Goal: Task Accomplishment & Management: Use online tool/utility

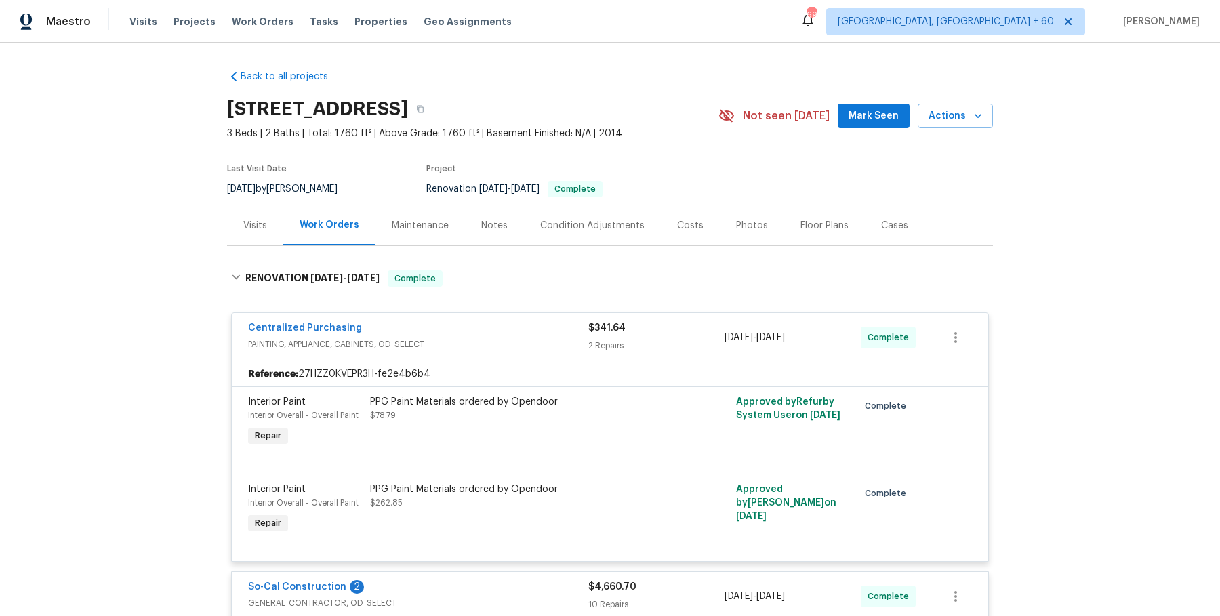
scroll to position [14, 0]
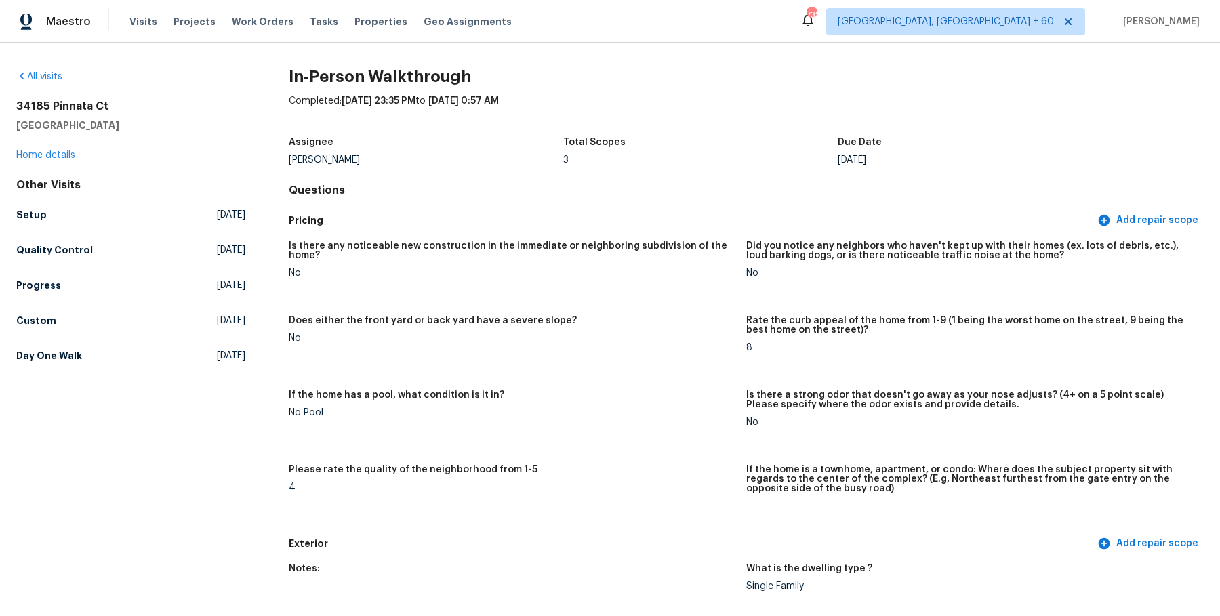
scroll to position [1993, 0]
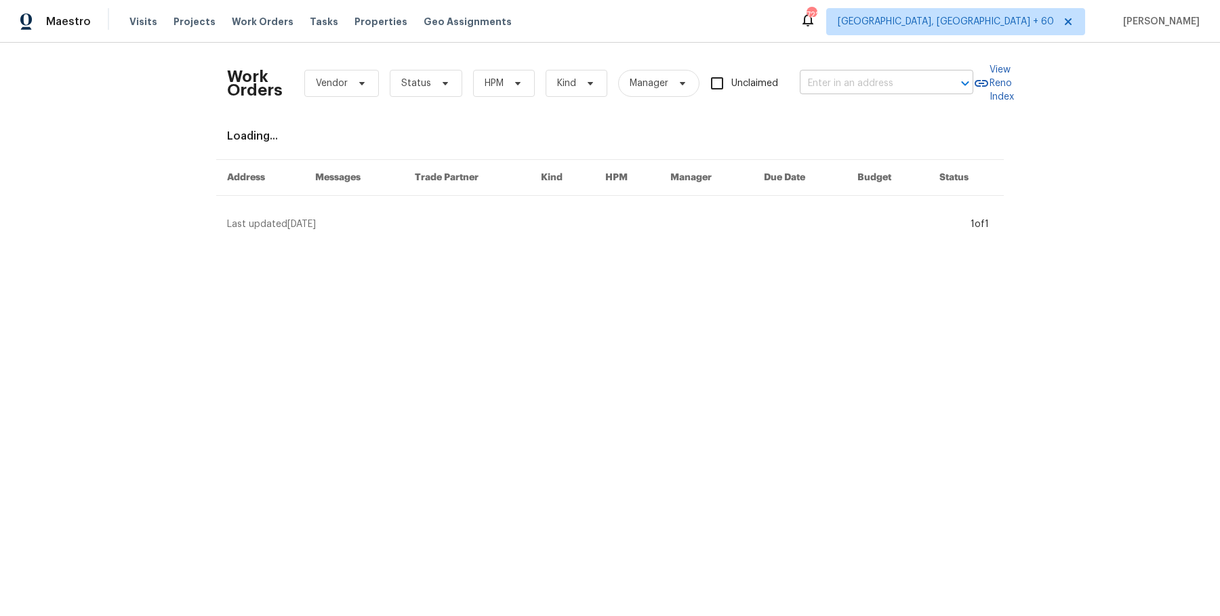
click at [844, 86] on input "text" at bounding box center [868, 83] width 136 height 21
paste input "[STREET_ADDRESS][PERSON_NAME]"
type input "[STREET_ADDRESS][PERSON_NAME]"
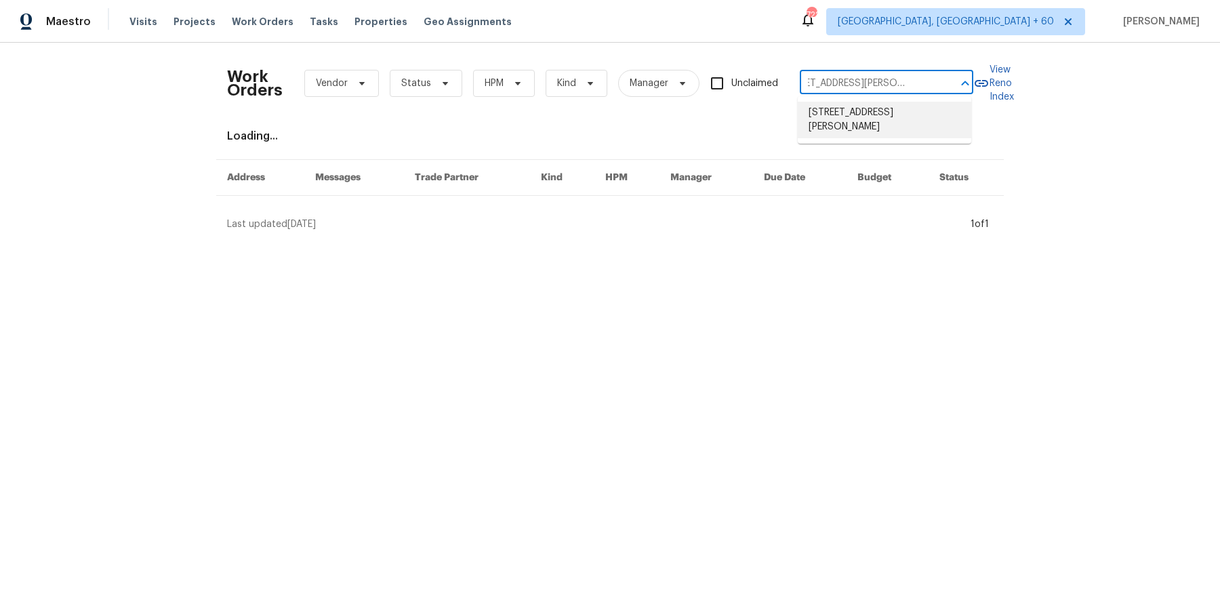
click at [848, 112] on li "[STREET_ADDRESS][PERSON_NAME]" at bounding box center [884, 120] width 173 height 37
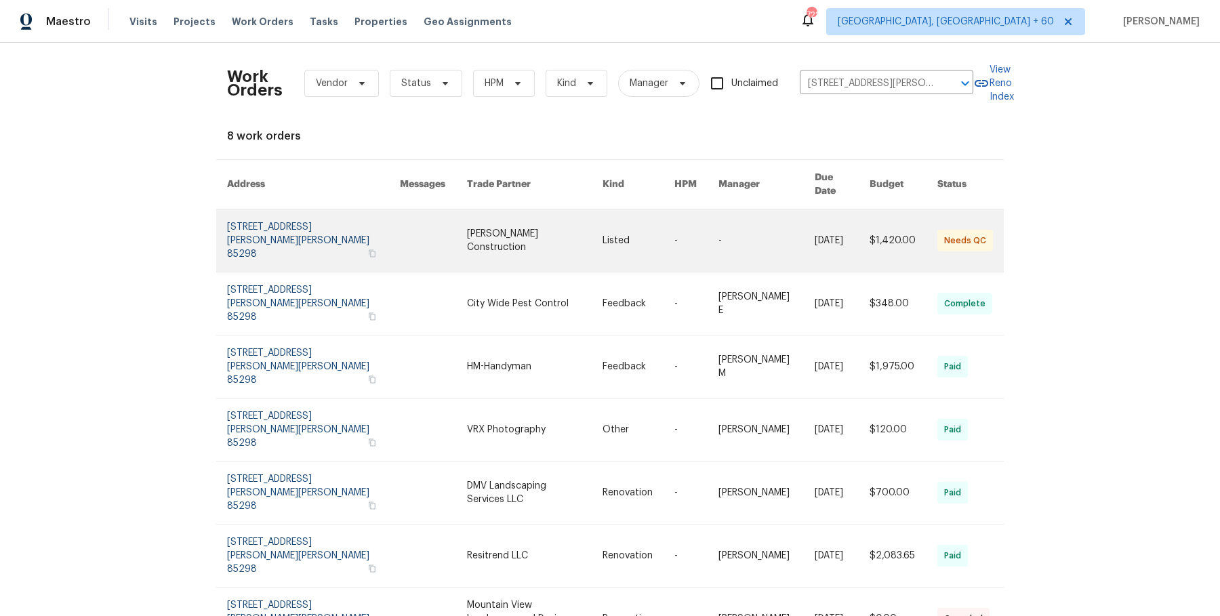
click at [666, 227] on td "-" at bounding box center [685, 240] width 44 height 63
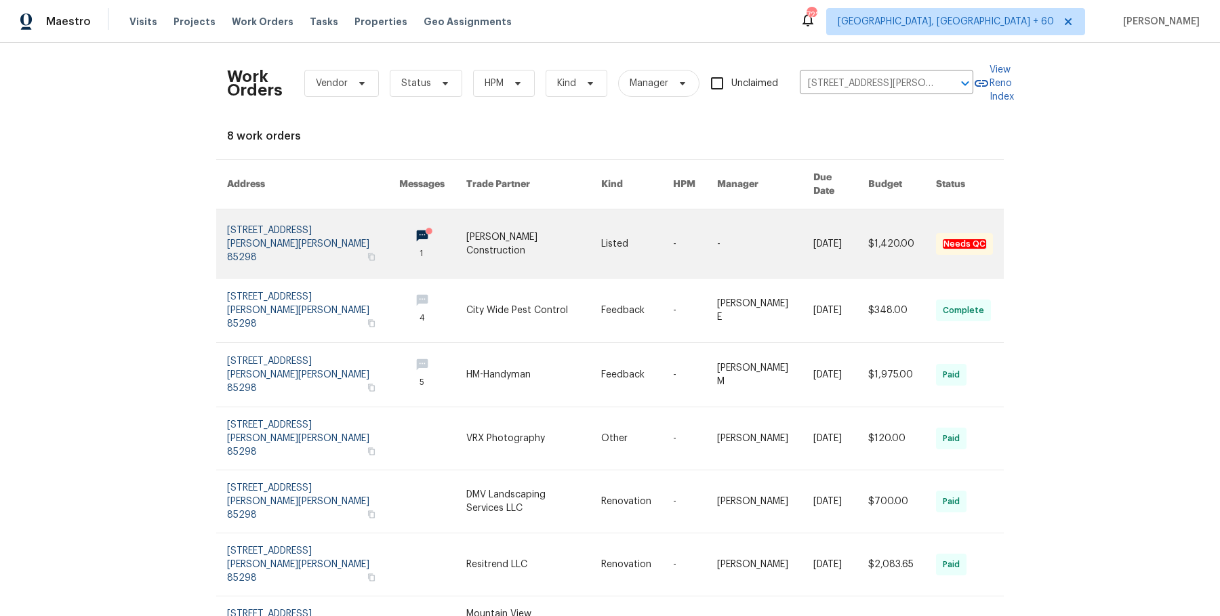
click at [666, 231] on td "-" at bounding box center [684, 243] width 44 height 69
click at [552, 252] on link at bounding box center [533, 243] width 135 height 68
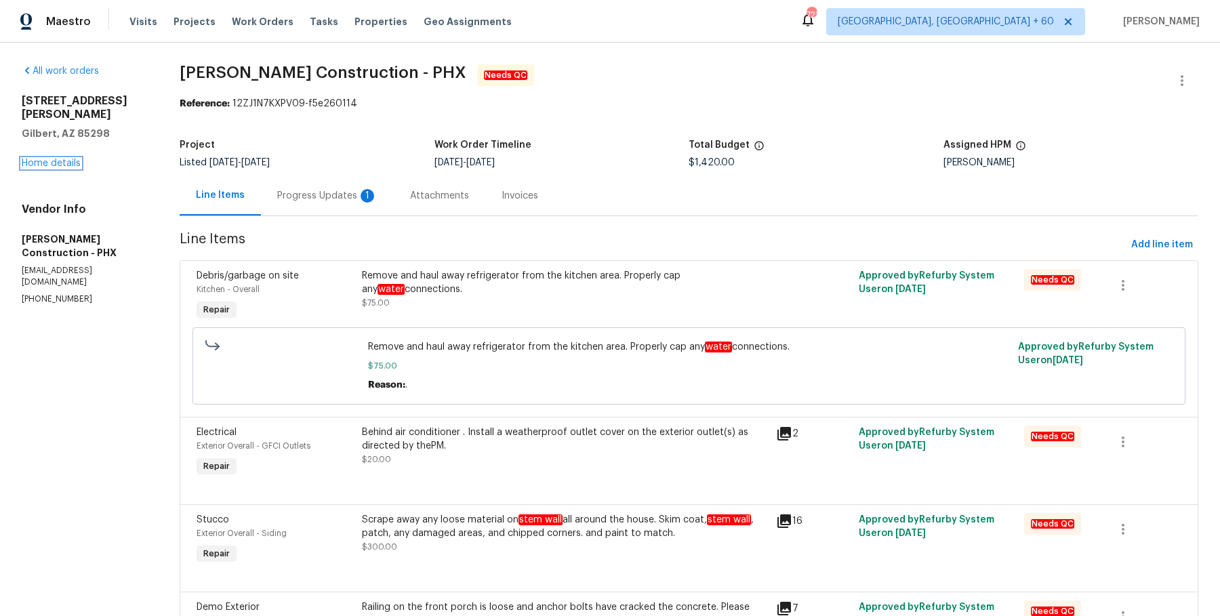
click at [65, 159] on link "Home details" at bounding box center [51, 163] width 59 height 9
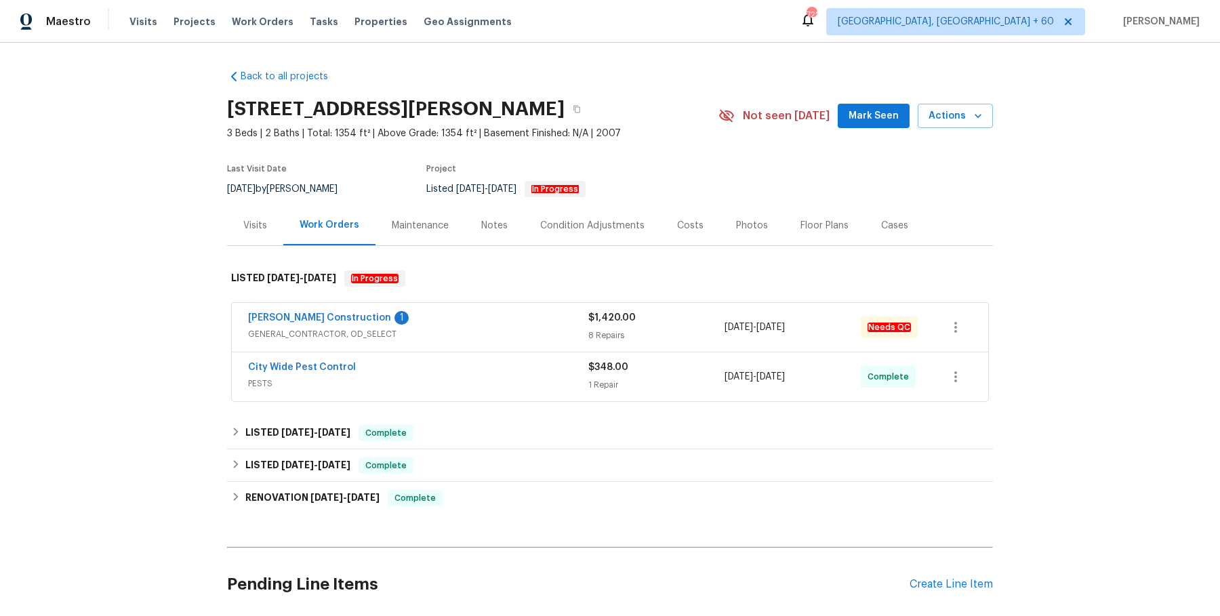
click at [403, 323] on div "Strasser Construction 1" at bounding box center [418, 319] width 340 height 16
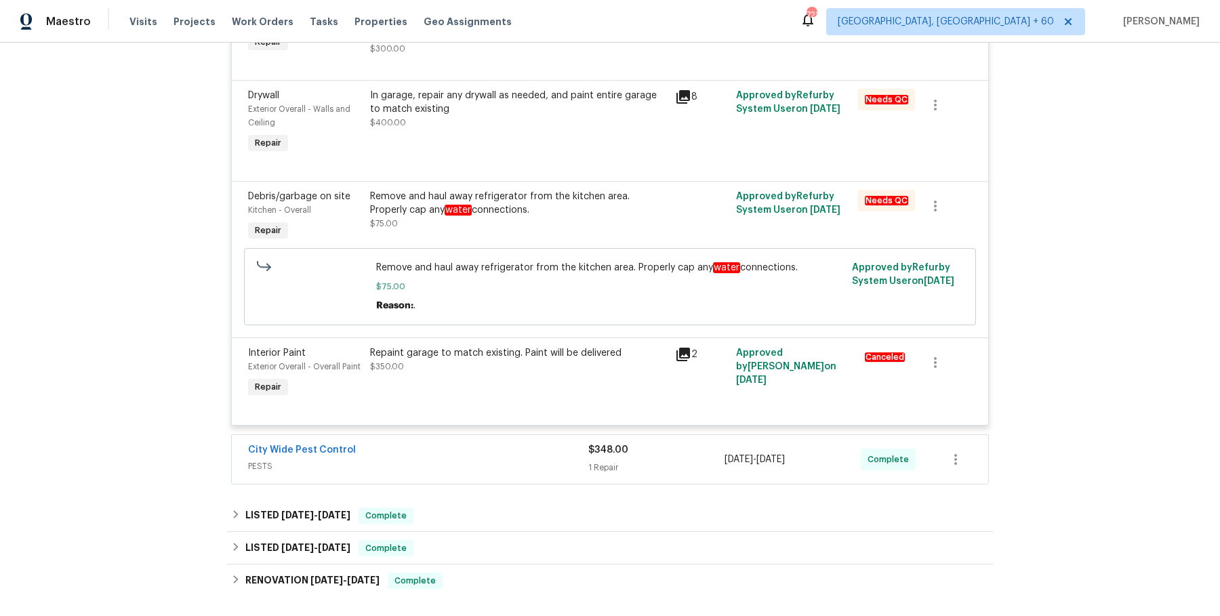
scroll to position [855, 0]
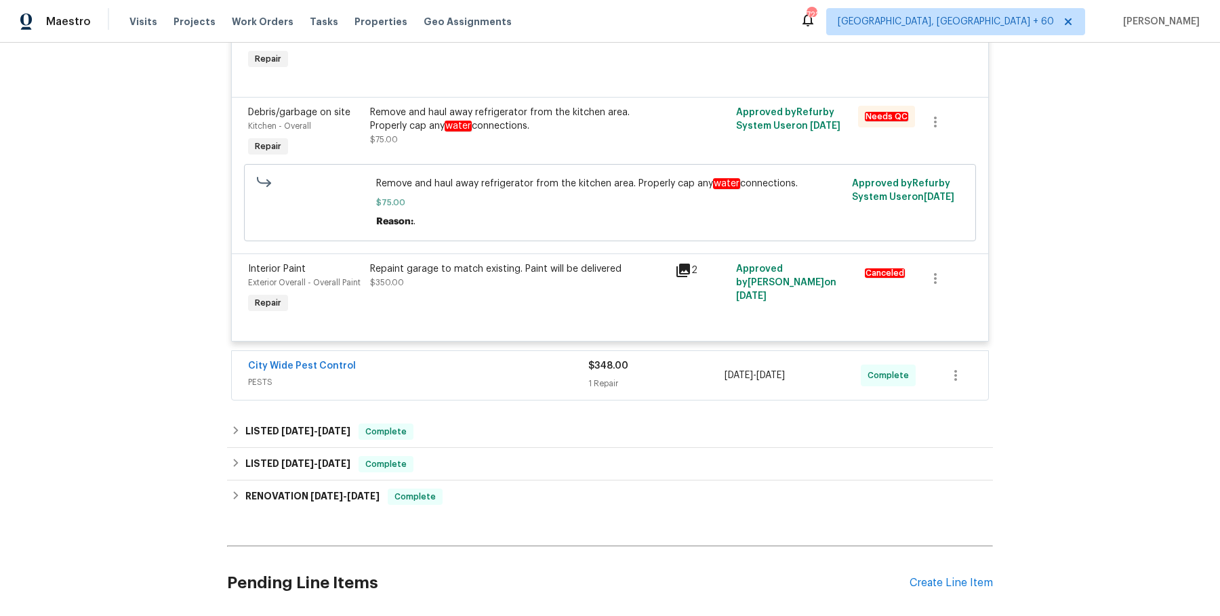
click at [443, 375] on div "City Wide Pest Control" at bounding box center [418, 367] width 340 height 16
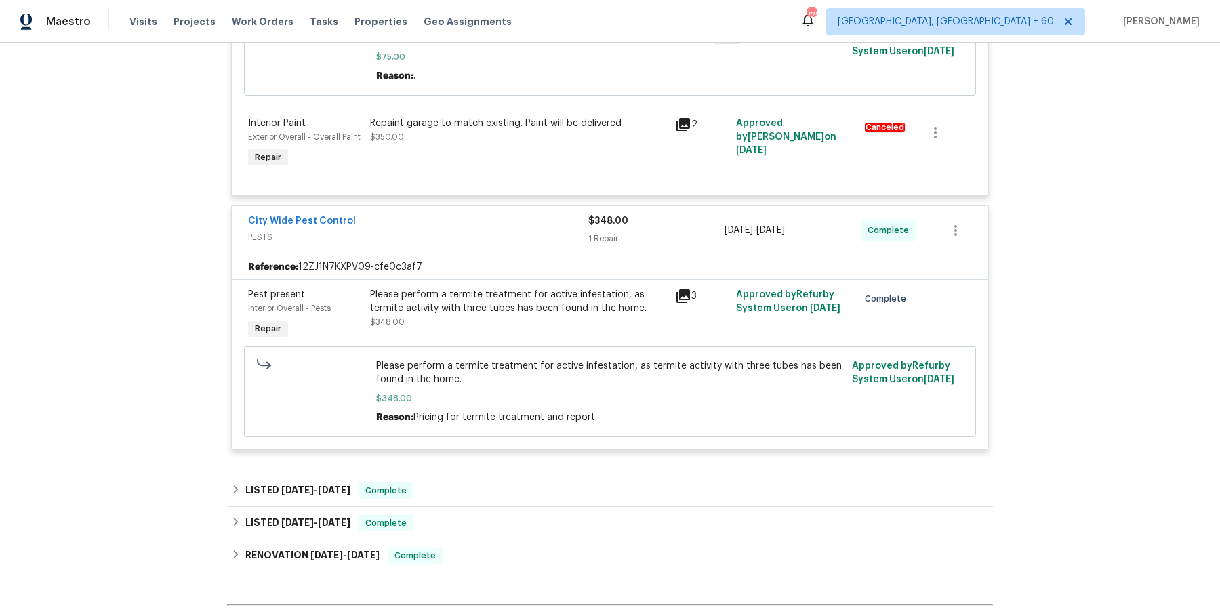
scroll to position [1004, 0]
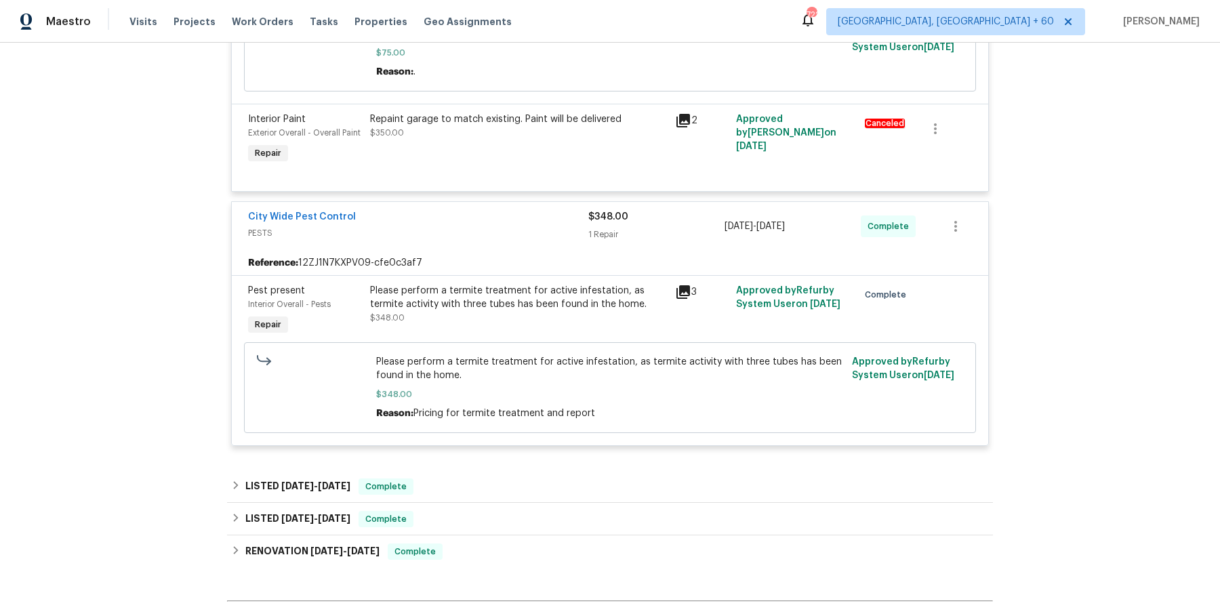
click at [426, 495] on div "LISTED 5/9/25 - 5/19/25 Complete" at bounding box center [610, 486] width 758 height 16
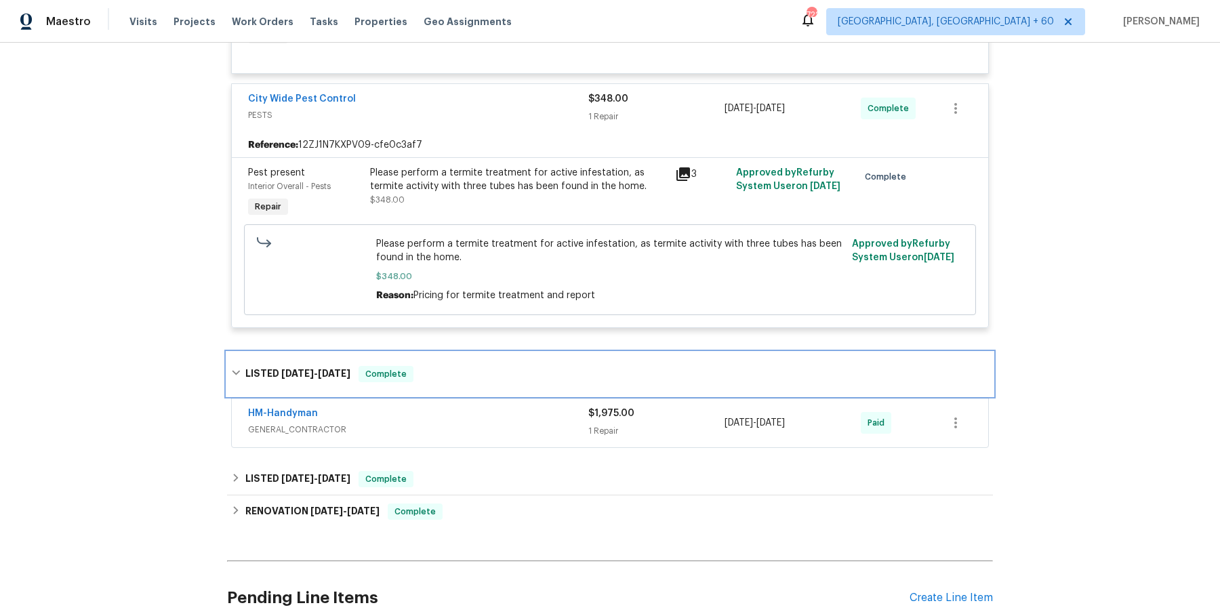
scroll to position [1126, 0]
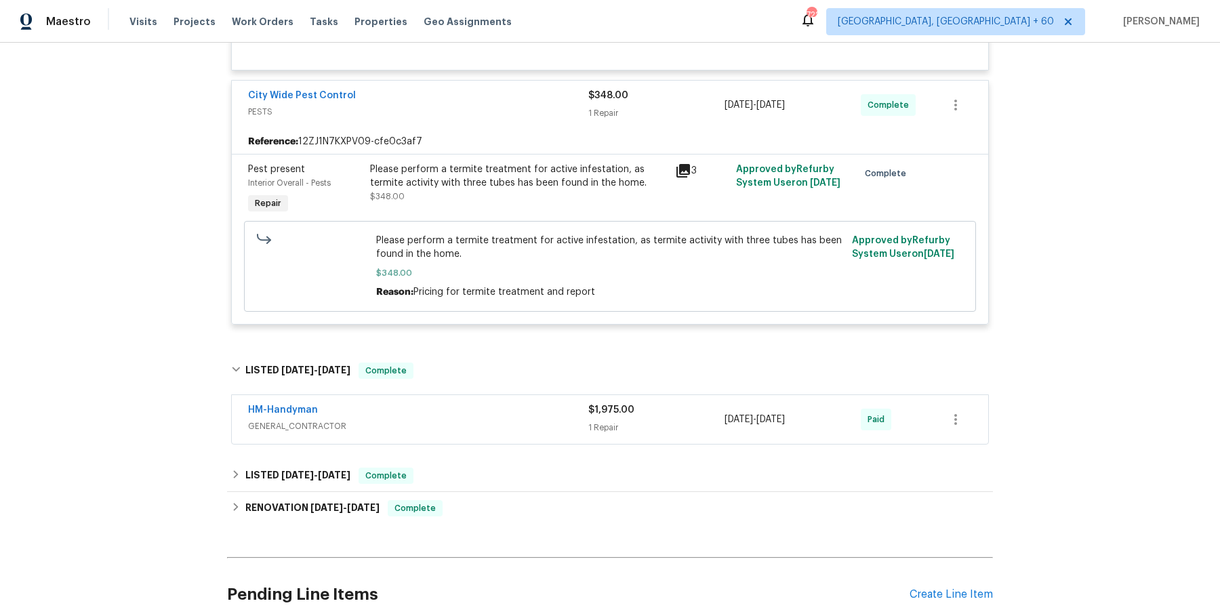
click at [506, 419] on div "HM-Handyman" at bounding box center [418, 411] width 340 height 16
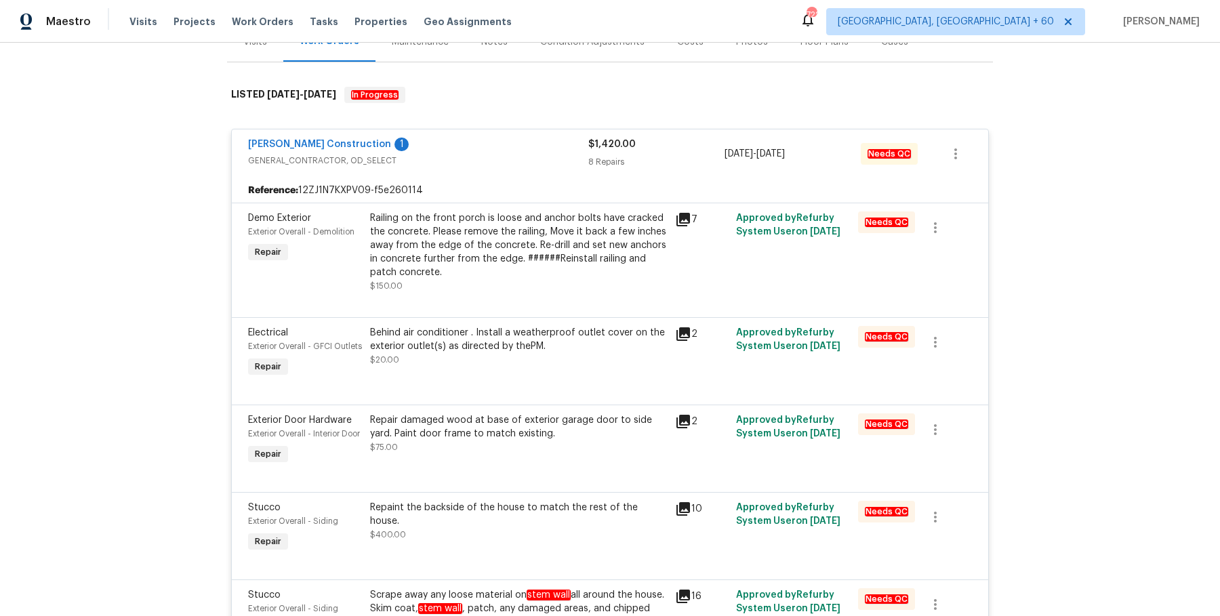
scroll to position [0, 0]
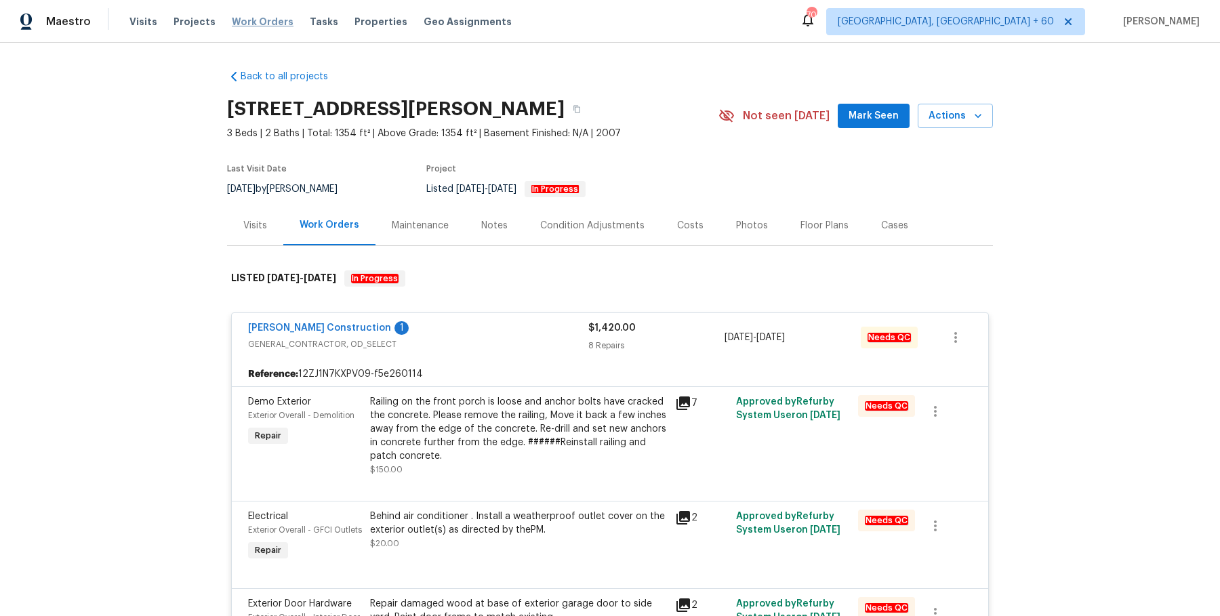
click at [272, 21] on span "Work Orders" at bounding box center [263, 22] width 62 height 14
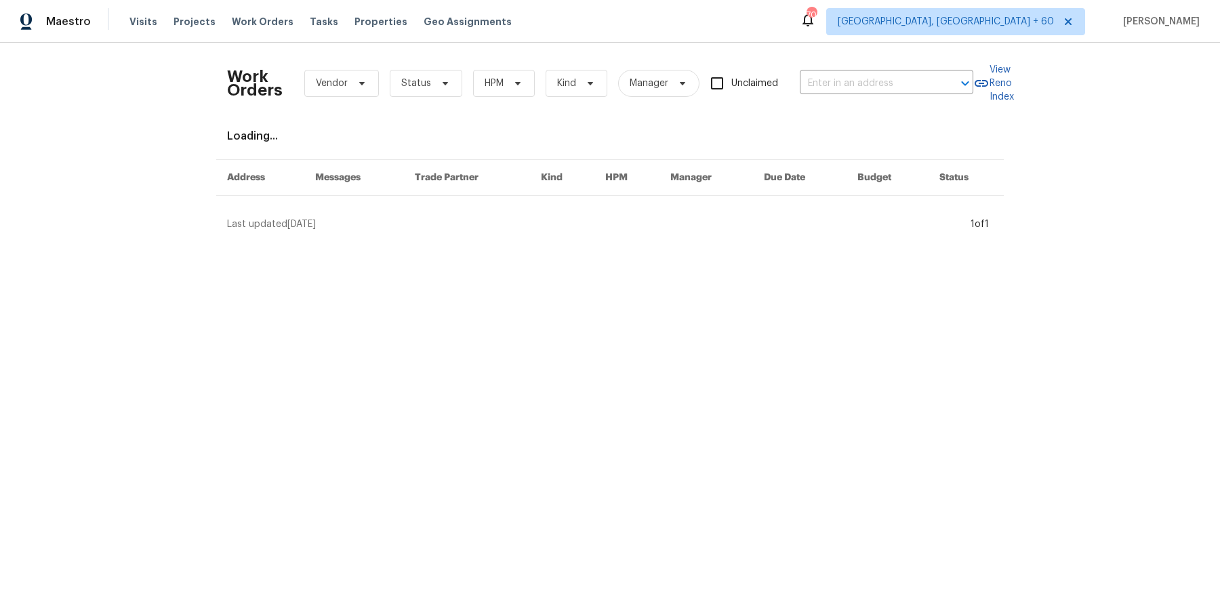
click at [849, 62] on div "Work Orders Vendor Status HPM Kind Manager Unclaimed ​" at bounding box center [600, 84] width 746 height 60
click at [849, 75] on input "text" at bounding box center [868, 83] width 136 height 21
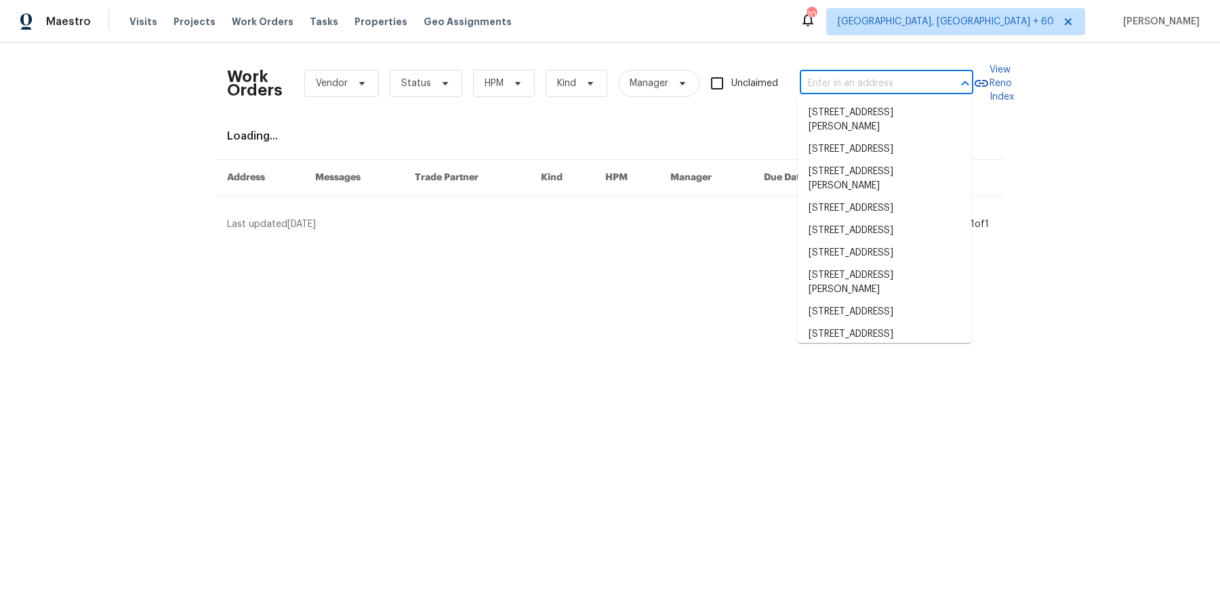
paste input "7812 Old Concord Rd Salisbury, NC 28146"
type input "7812 Old Concord Rd Salisbury, NC 28146"
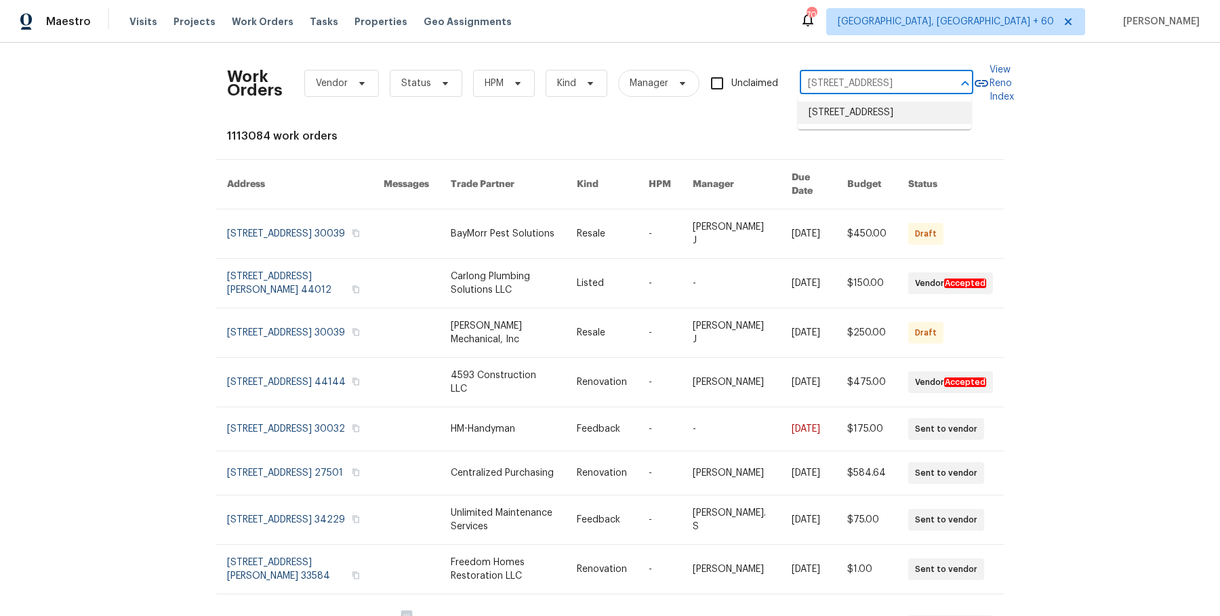
click at [857, 119] on li "7812 Old Concord Rd, Salisbury, NC 28146" at bounding box center [884, 113] width 173 height 22
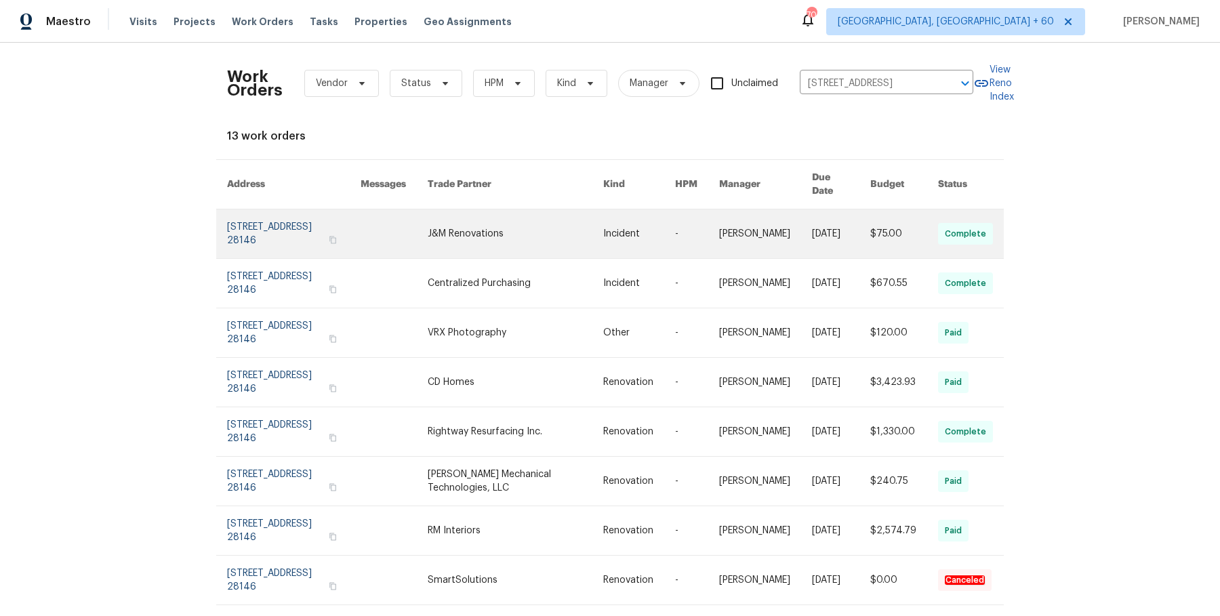
click at [704, 209] on link at bounding box center [697, 233] width 44 height 49
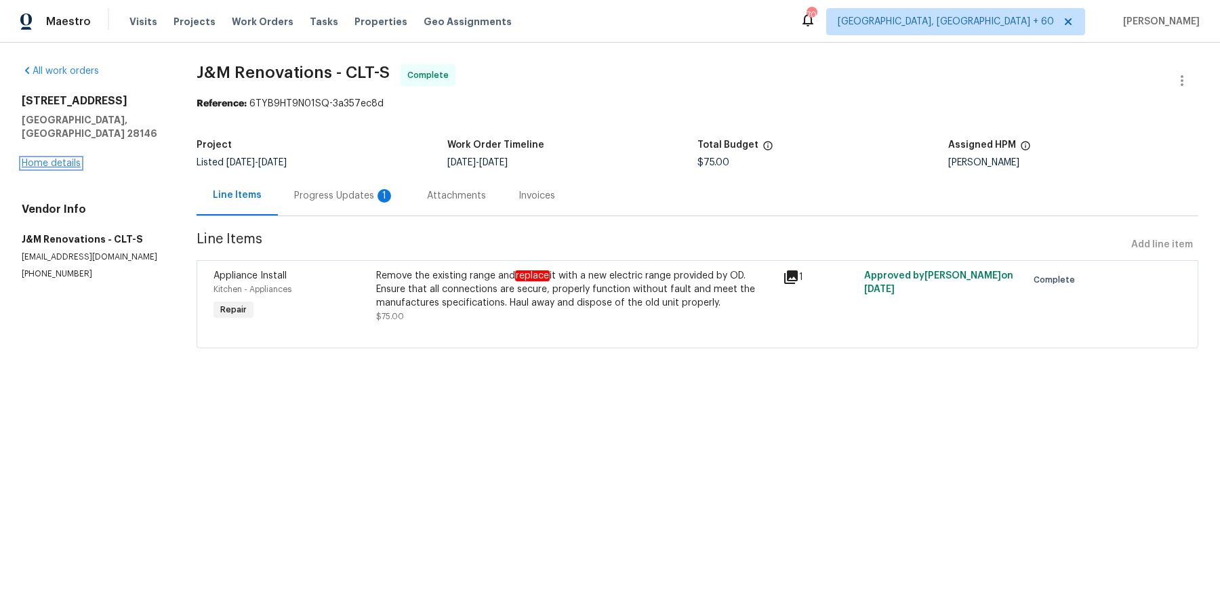
click at [61, 159] on link "Home details" at bounding box center [51, 163] width 59 height 9
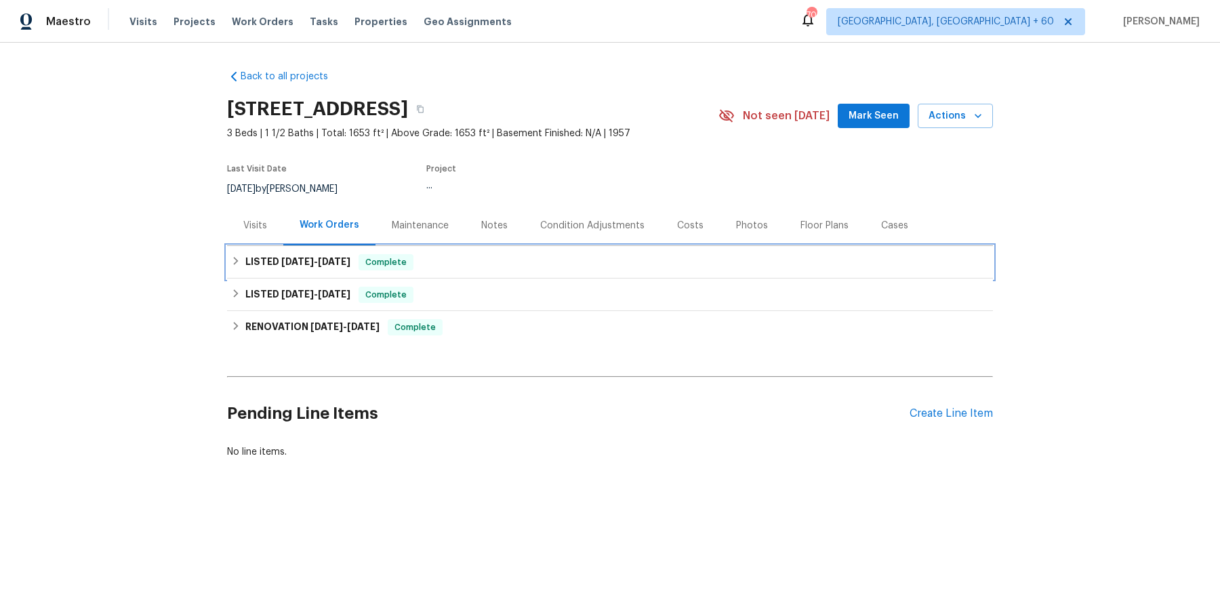
click at [514, 266] on div "LISTED 8/13/25 - 8/16/25 Complete" at bounding box center [610, 262] width 758 height 16
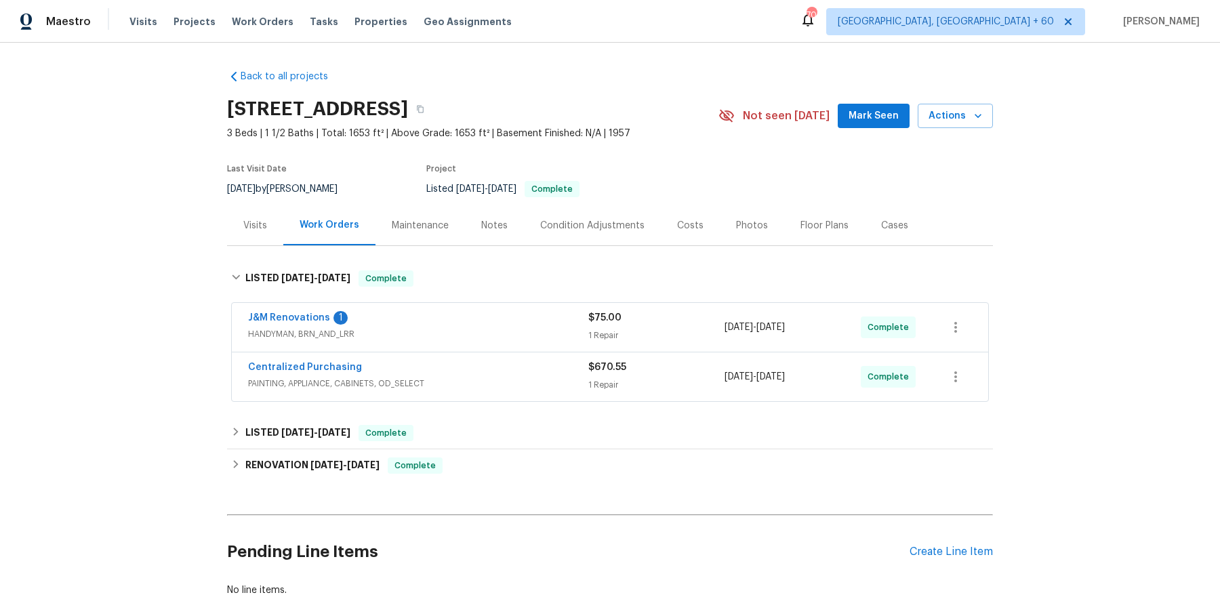
click at [489, 337] on span "HANDYMAN, BRN_AND_LRR" at bounding box center [418, 334] width 340 height 14
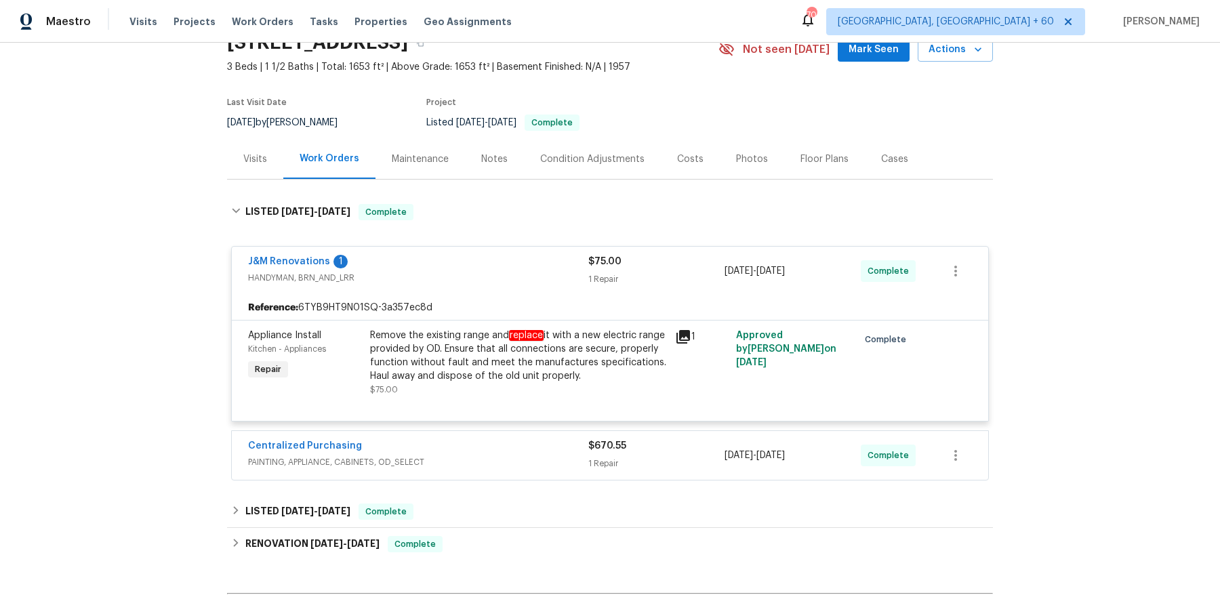
scroll to position [69, 0]
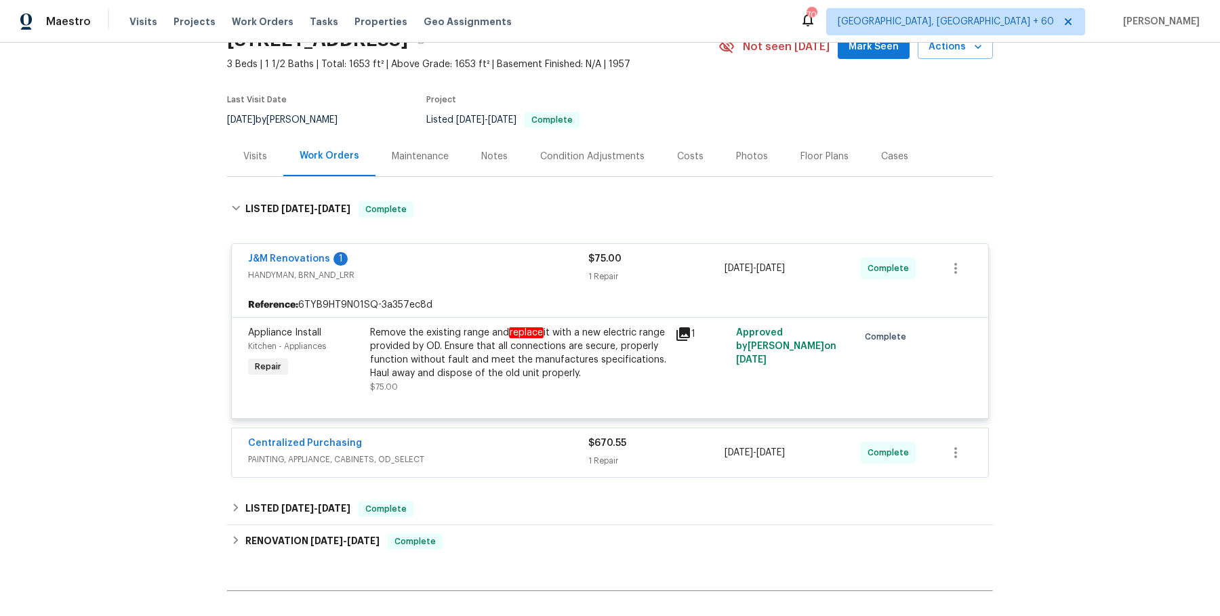
click at [515, 436] on div "Centralized Purchasing" at bounding box center [418, 444] width 340 height 16
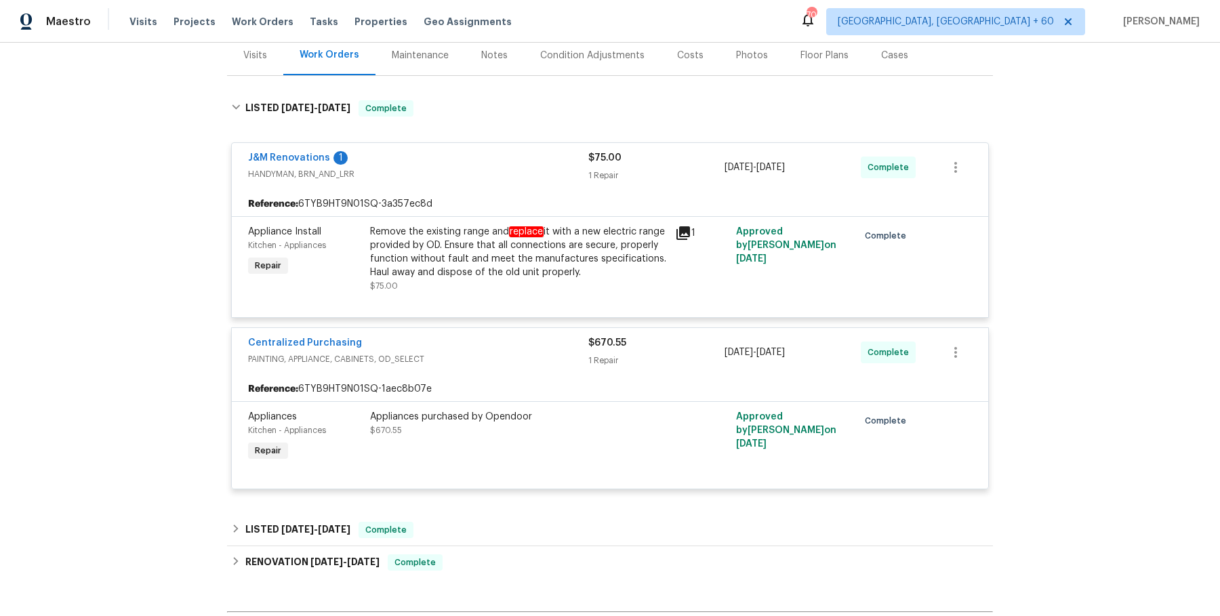
scroll to position [225, 0]
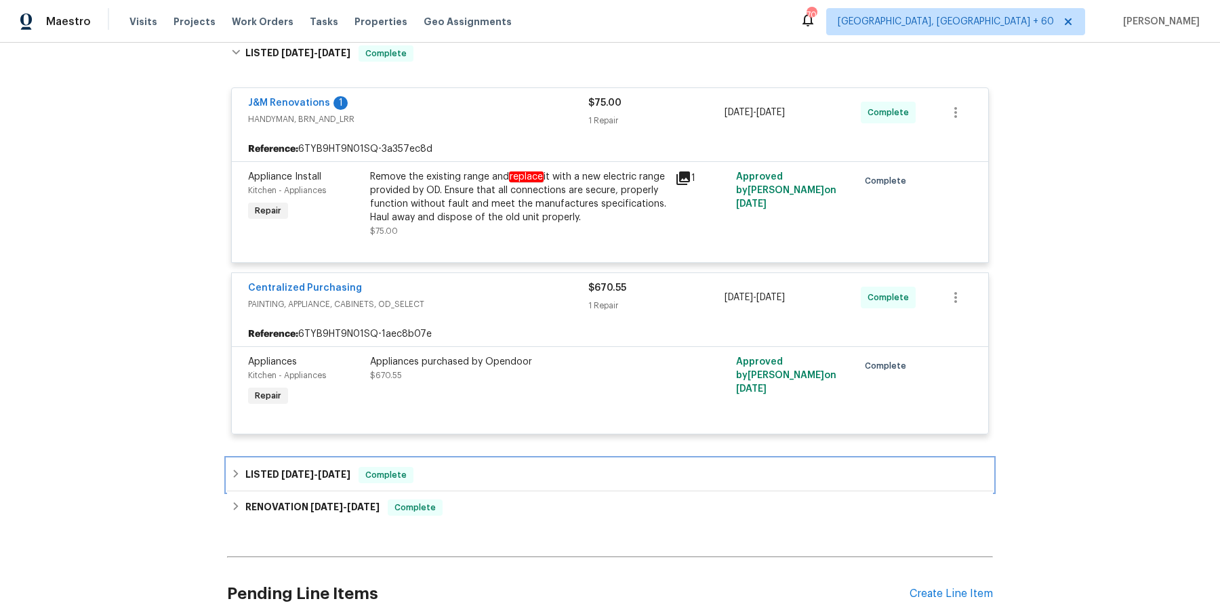
click at [514, 469] on div "LISTED 6/18/25 - 6/19/25 Complete" at bounding box center [610, 475] width 758 height 16
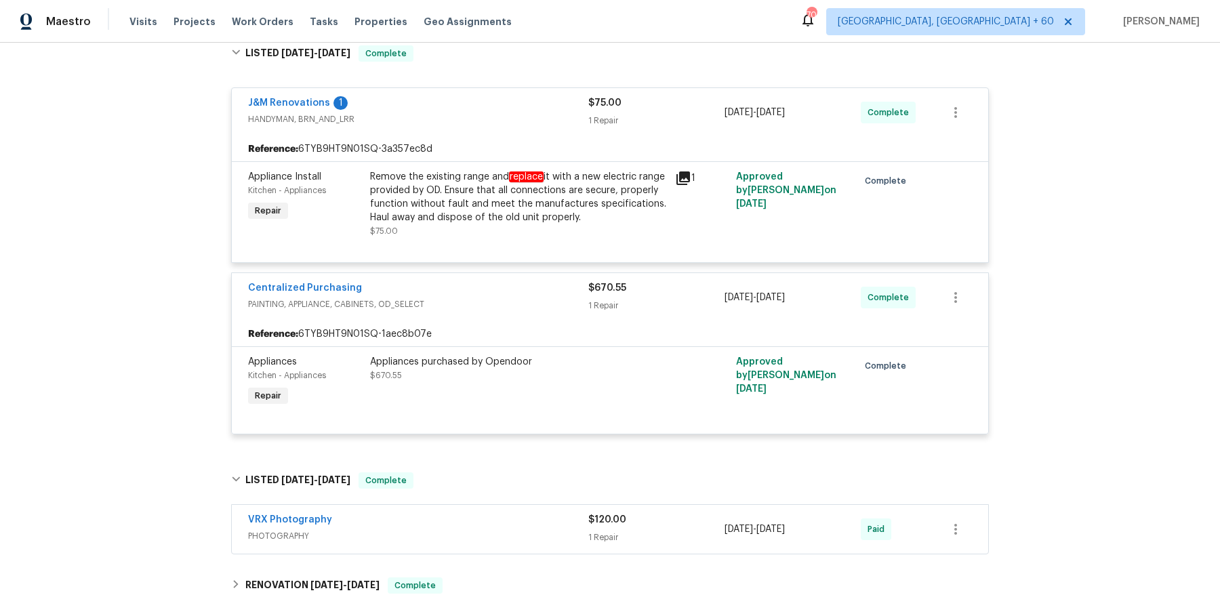
click at [501, 525] on div "VRX Photography" at bounding box center [418, 521] width 340 height 16
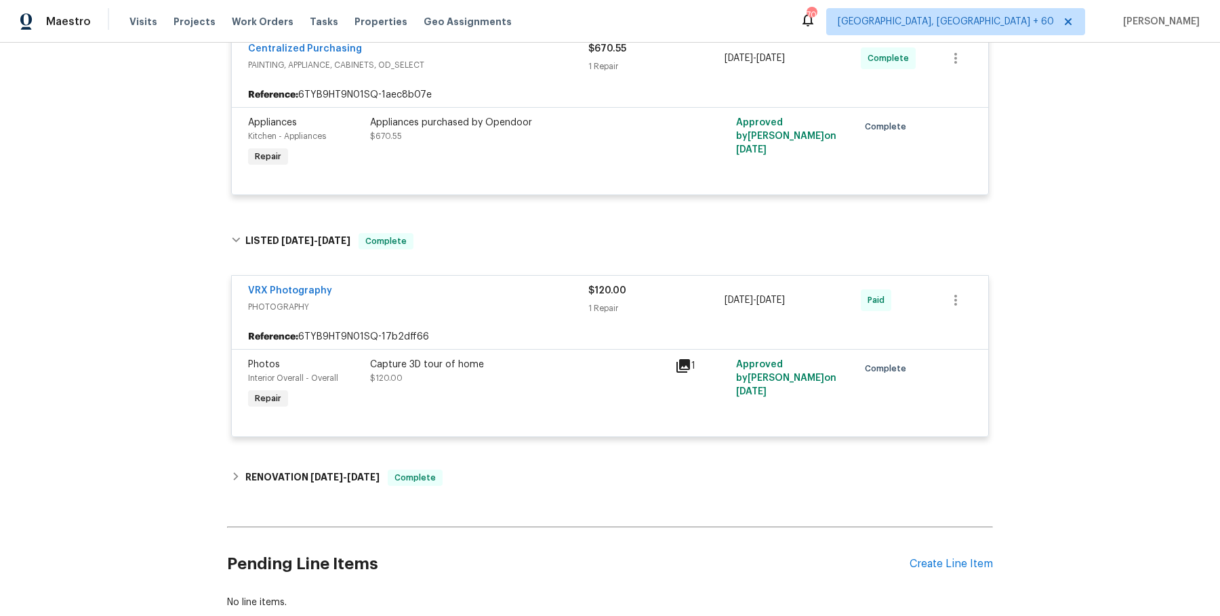
scroll to position [465, 0]
click at [477, 492] on div "Back to all projects 7812 Old Concord Rd, Salisbury, NC 28146 3 Beds | 1 1/2 Ba…" at bounding box center [610, 106] width 766 height 1025
click at [476, 485] on div "RENOVATION 6/9/25 - 6/20/25 Complete" at bounding box center [610, 477] width 766 height 33
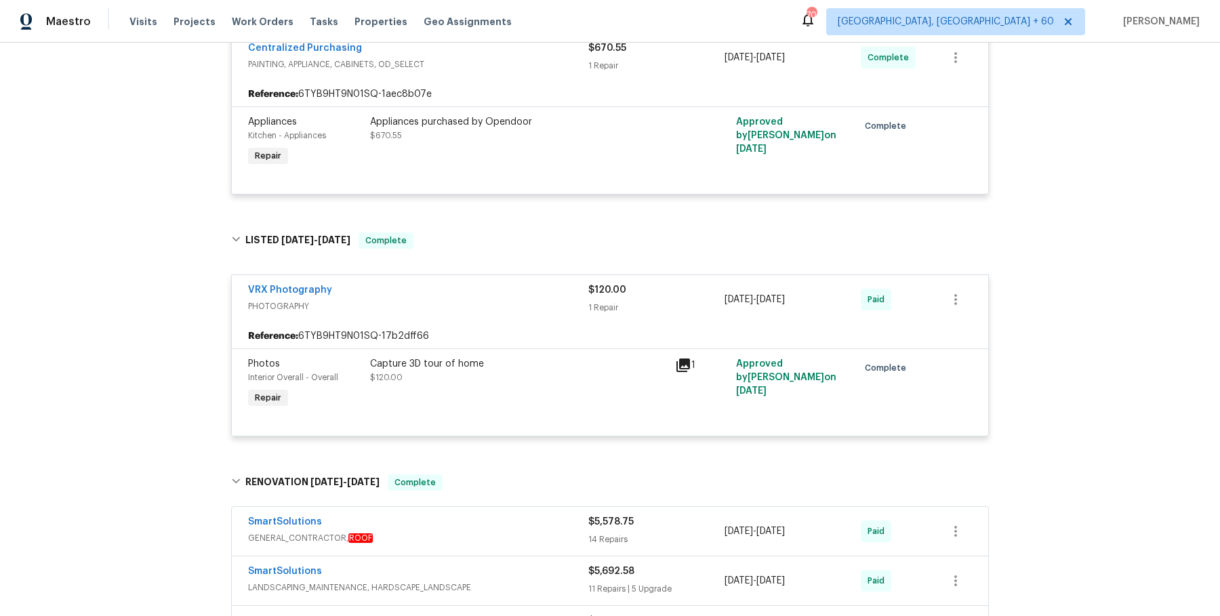
click at [472, 515] on div "SmartSolutions" at bounding box center [418, 523] width 340 height 16
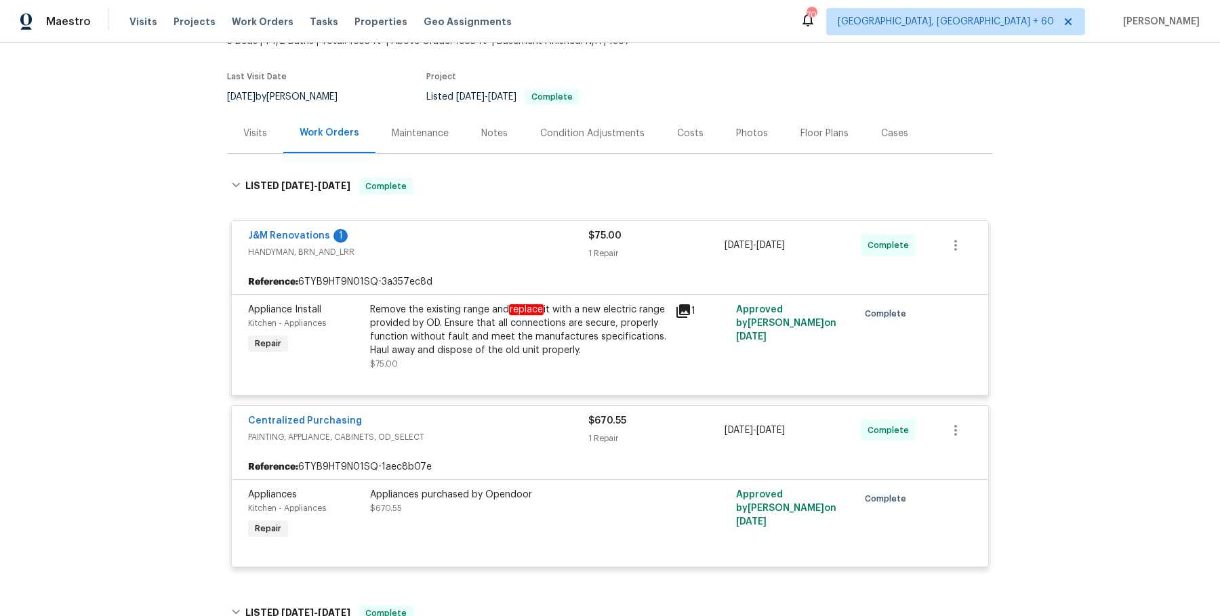
scroll to position [89, 0]
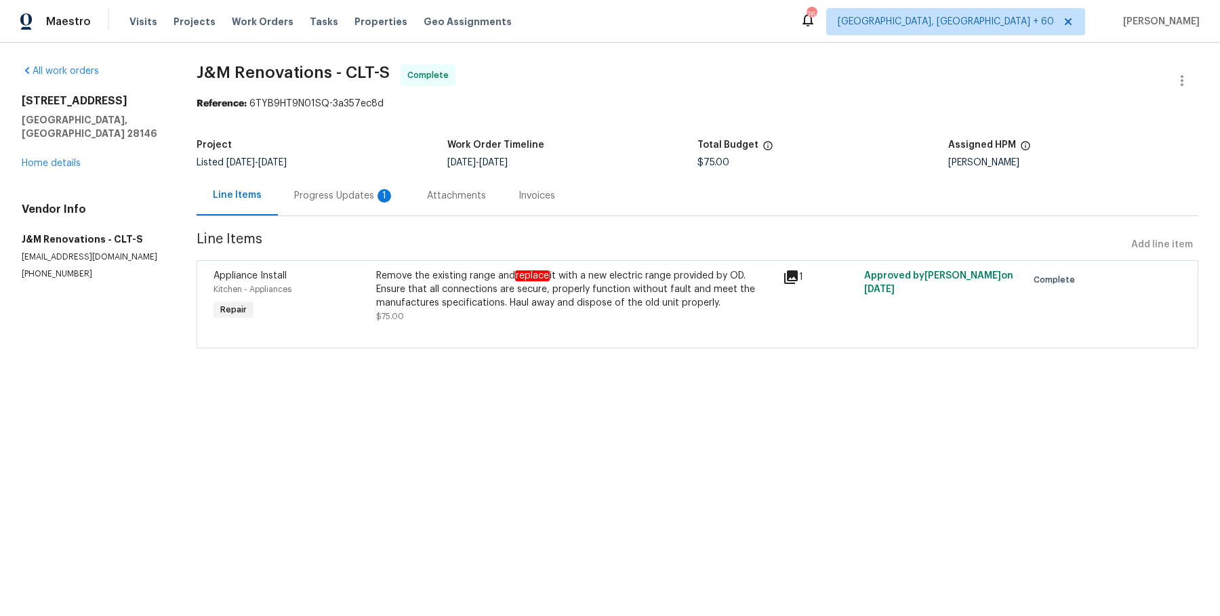
click at [333, 189] on div "Progress Updates 1" at bounding box center [344, 196] width 100 height 14
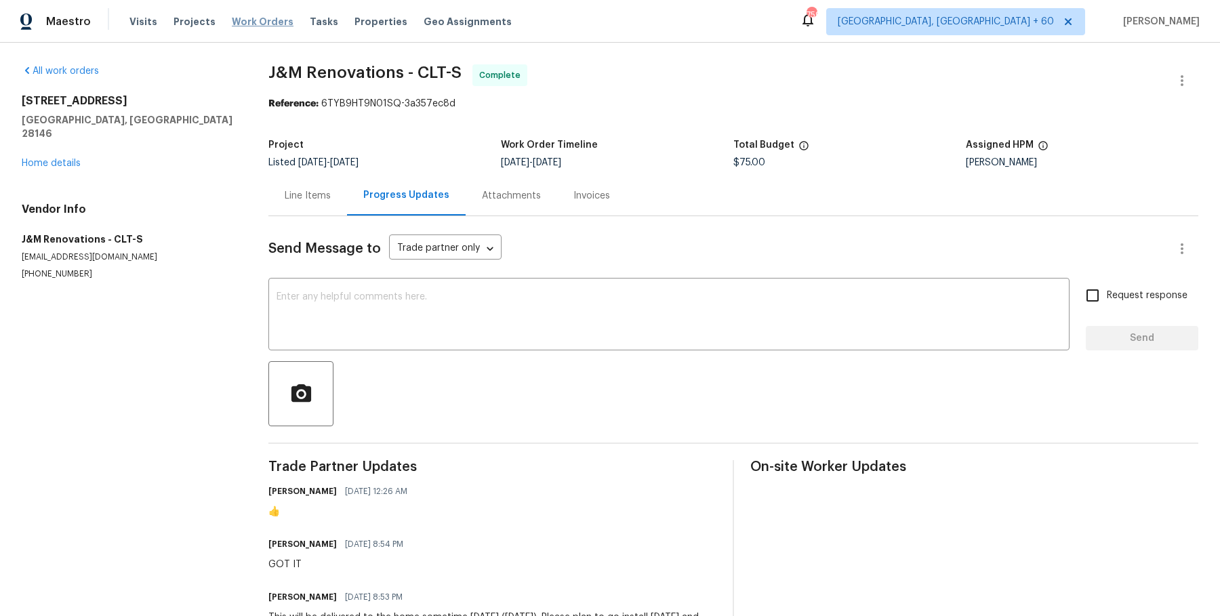
click at [243, 18] on span "Work Orders" at bounding box center [263, 22] width 62 height 14
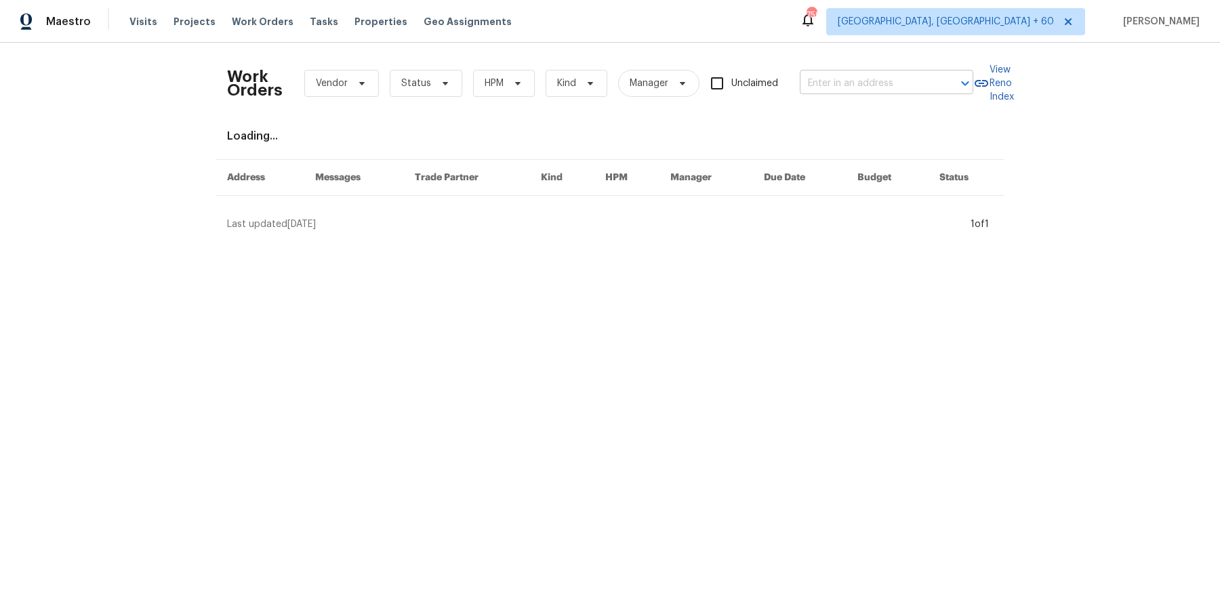
click at [840, 81] on input "text" at bounding box center [868, 83] width 136 height 21
paste input "4024 Waldrop Hills Dr Decatur, GA 30034"
type input "4024 Waldrop Hills Dr Decatur, GA 30034"
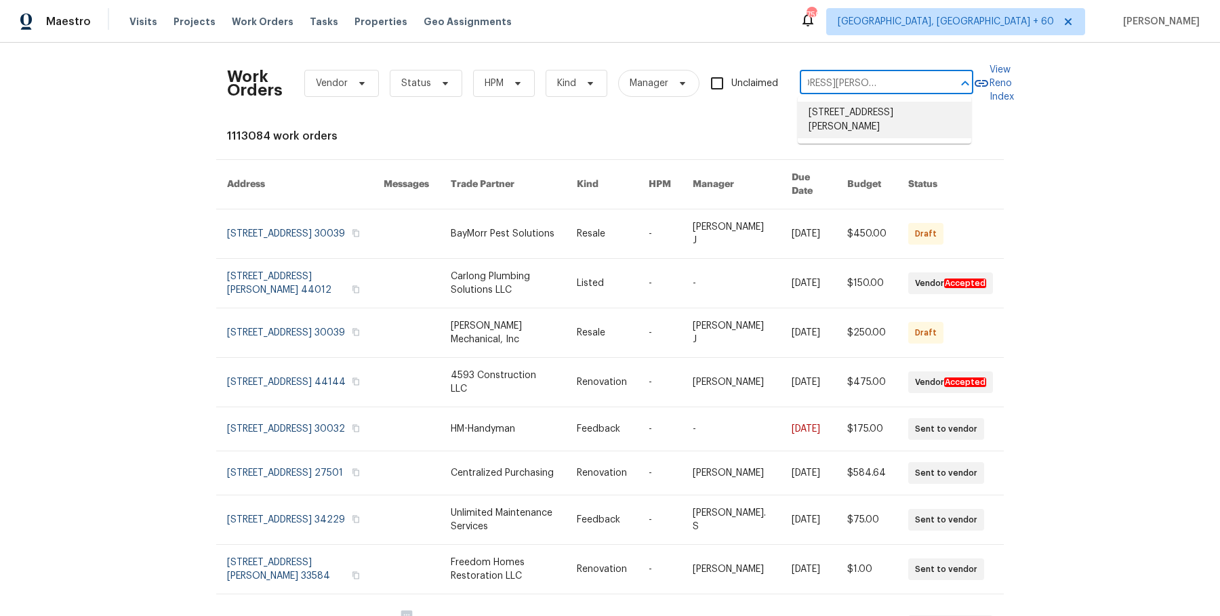
click at [858, 113] on li "4024 Waldrop Hills Dr, Decatur, GA 30034" at bounding box center [884, 120] width 173 height 37
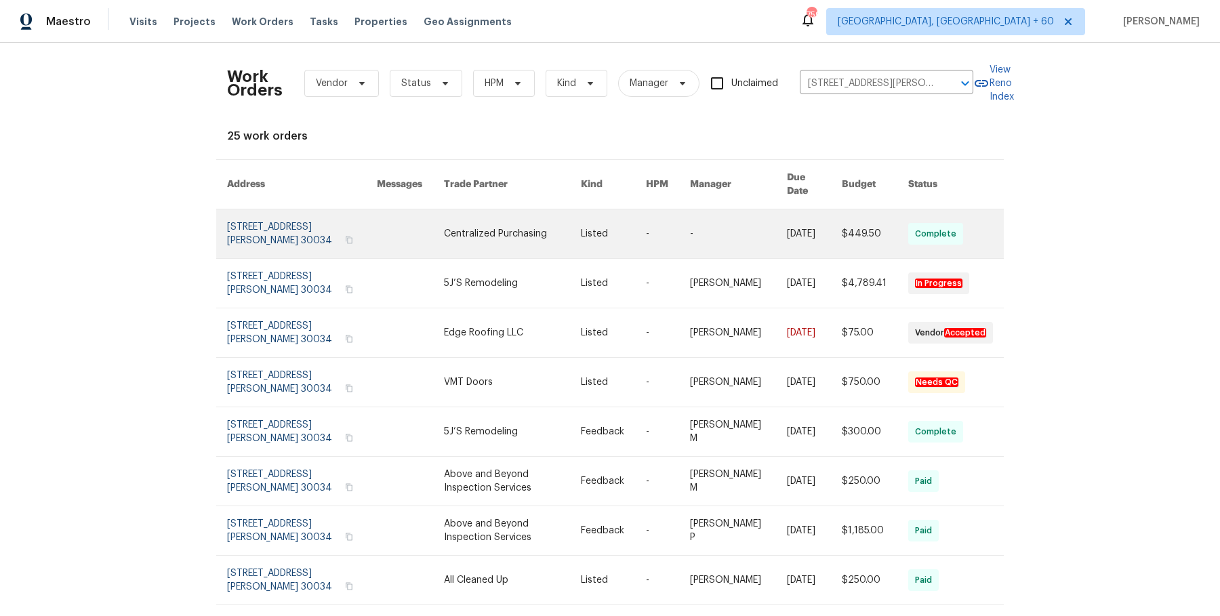
click at [596, 212] on link at bounding box center [613, 233] width 65 height 49
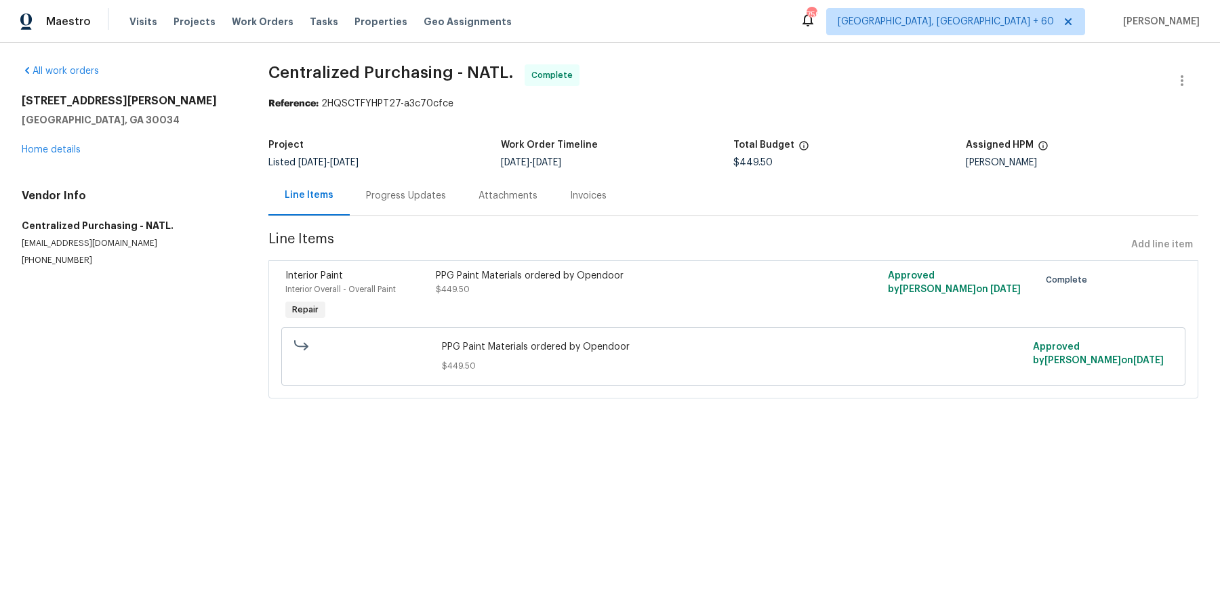
click at [62, 157] on div "All work orders 4024 Waldrop Hills Dr Decatur, GA 30034 Home details Vendor Inf…" at bounding box center [129, 165] width 214 height 202
click at [62, 155] on div "4024 Waldrop Hills Dr Decatur, GA 30034 Home details" at bounding box center [129, 125] width 214 height 62
click at [70, 138] on div "4024 Waldrop Hills Dr Decatur, GA 30034 Home details" at bounding box center [129, 125] width 214 height 62
click at [65, 153] on link "Home details" at bounding box center [51, 149] width 59 height 9
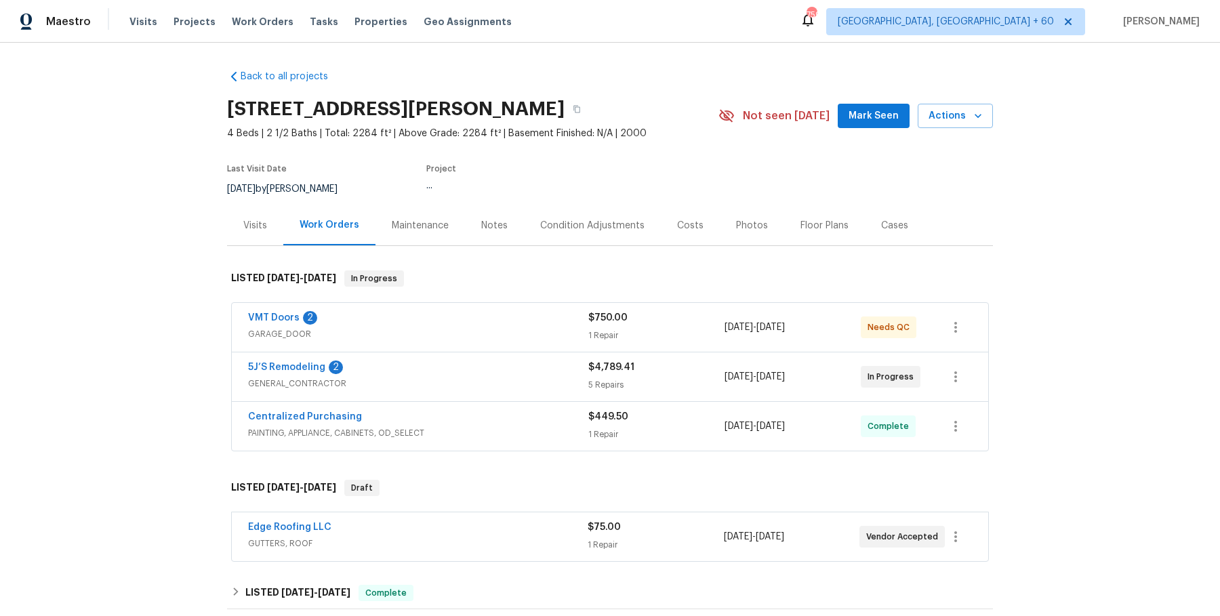
click at [424, 335] on span "GARAGE_DOOR" at bounding box center [418, 334] width 340 height 14
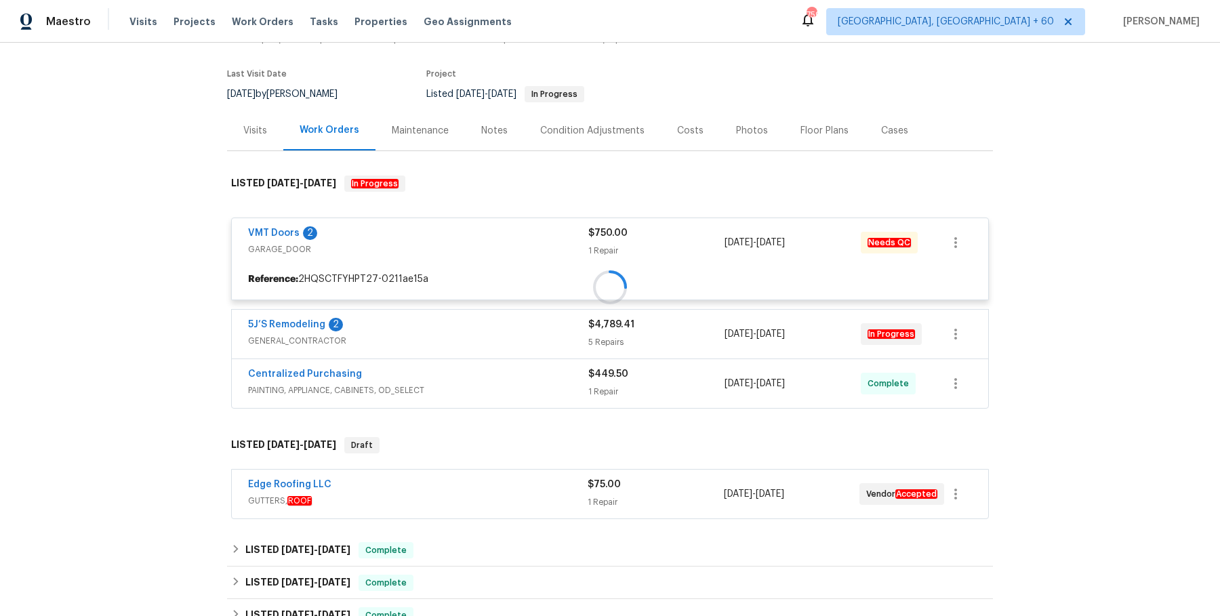
scroll to position [96, 0]
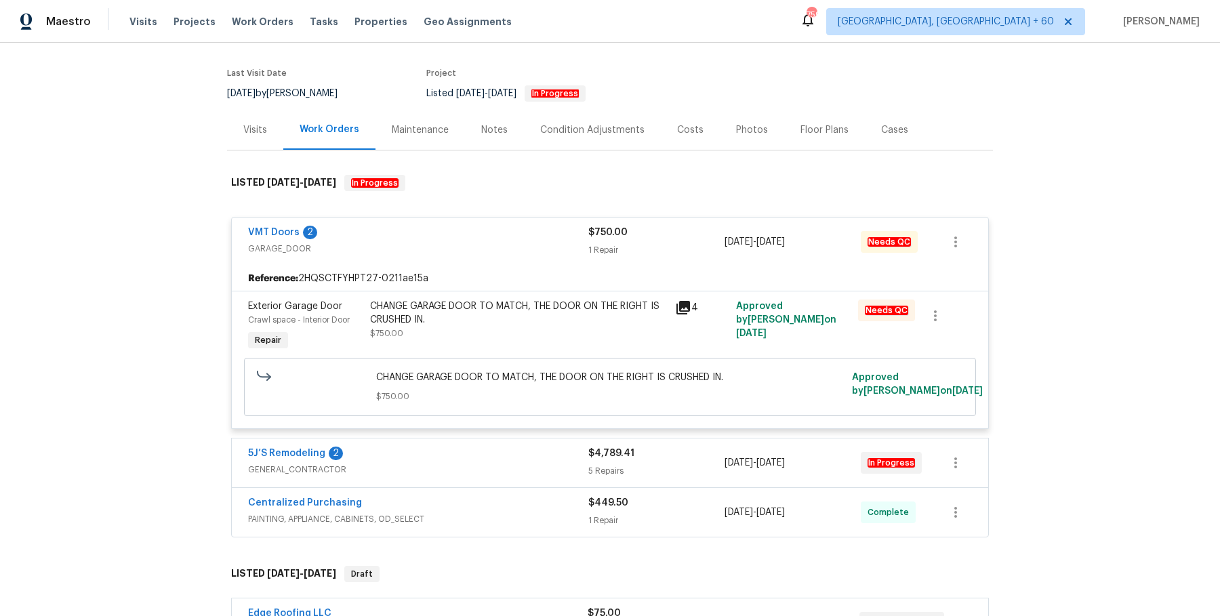
click at [437, 486] on div "5J’S Remodeling 2 GENERAL_CONTRACTOR $4,789.41 5 Repairs 8/13/2025 - 8/21/2025 …" at bounding box center [610, 462] width 756 height 49
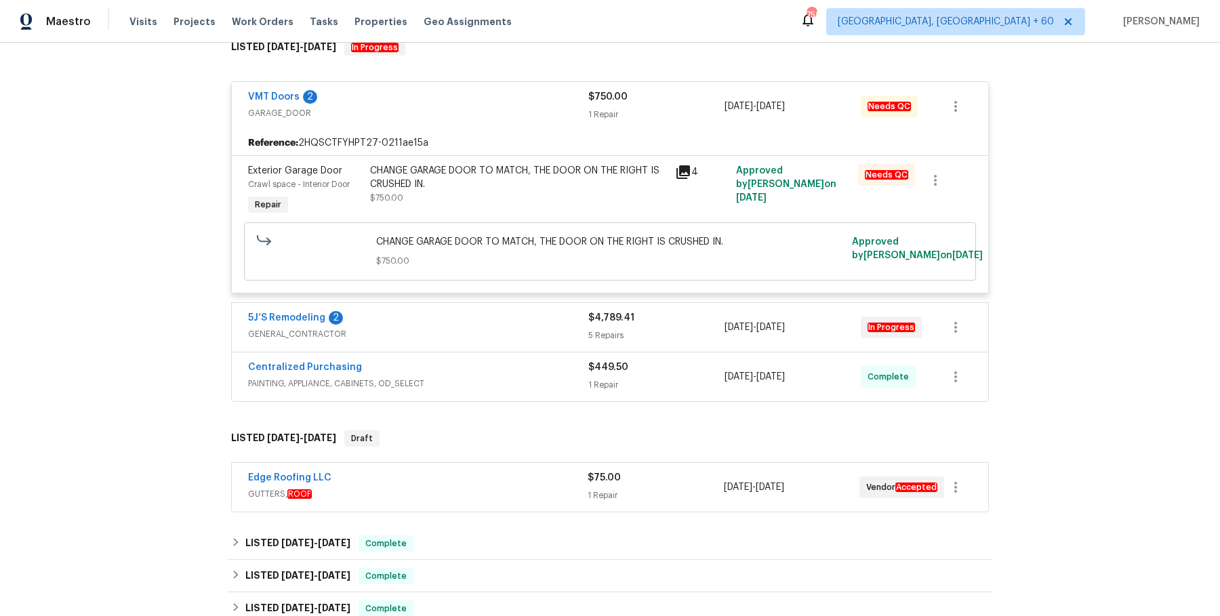
click at [479, 327] on div "5J’S Remodeling 2" at bounding box center [418, 319] width 340 height 16
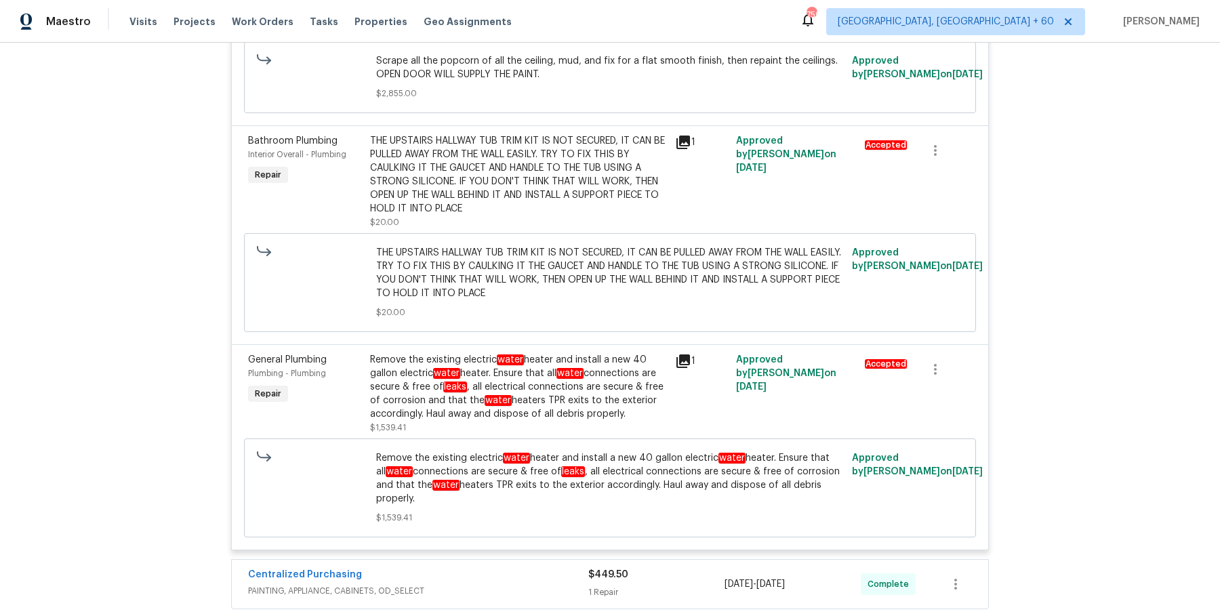
scroll to position [1046, 0]
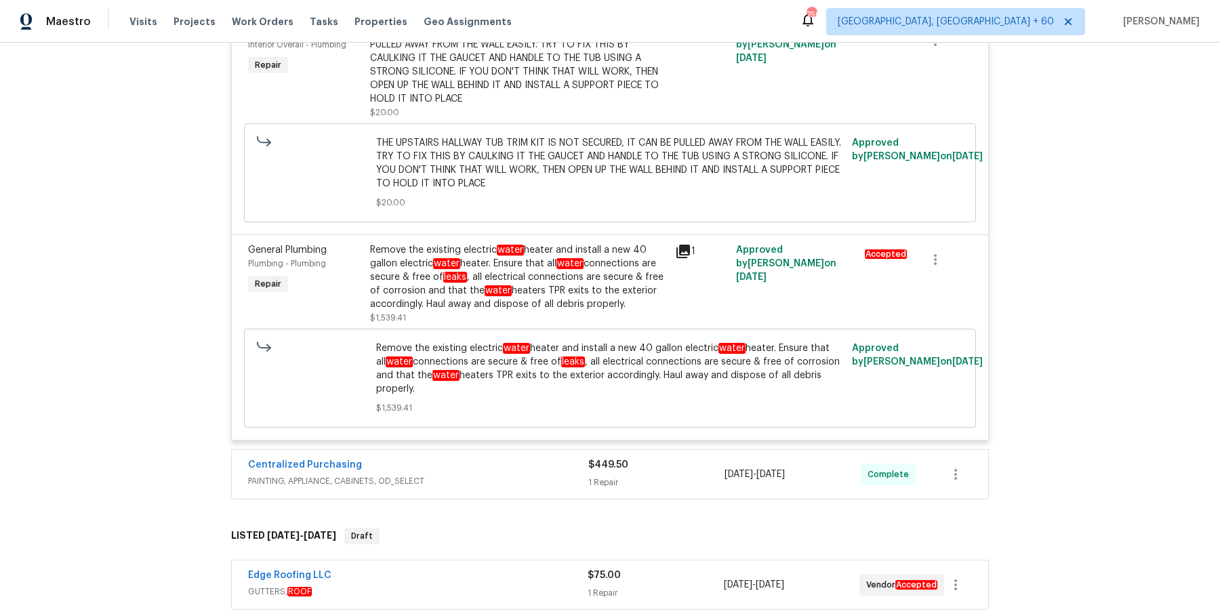
click at [476, 460] on div "Centralized Purchasing PAINTING, APPLIANCE, CABINETS, OD_SELECT $449.50 1 Repai…" at bounding box center [610, 474] width 756 height 49
click at [472, 484] on span "PAINTING, APPLIANCE, CABINETS, OD_SELECT" at bounding box center [418, 481] width 340 height 14
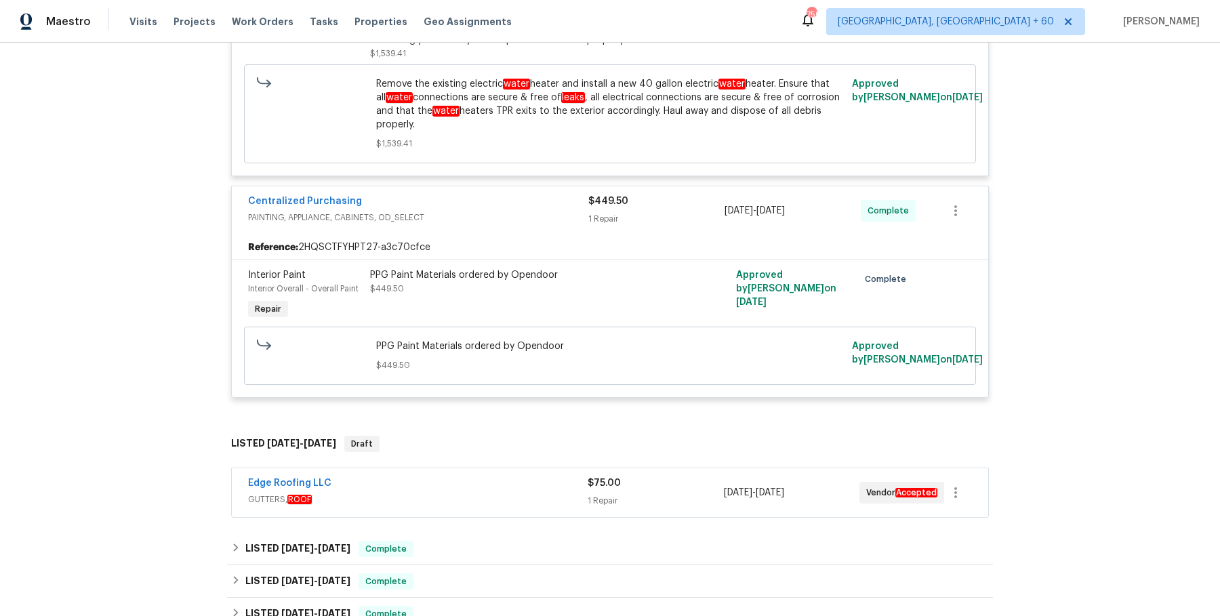
click at [472, 484] on div "Edge Roofing LLC" at bounding box center [418, 484] width 340 height 16
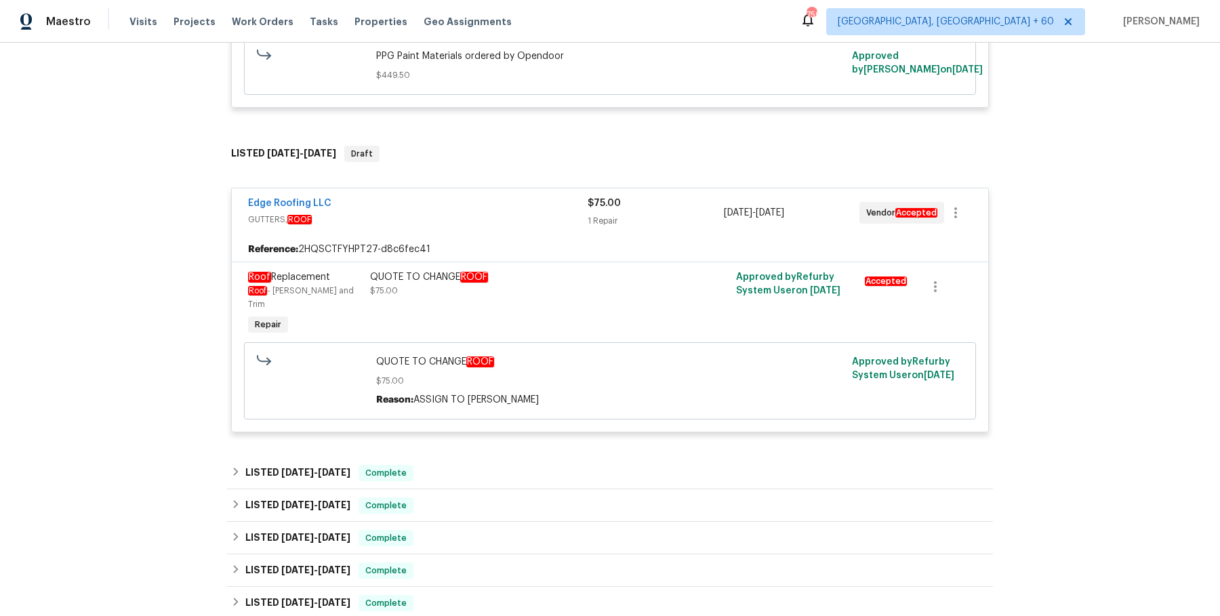
scroll to position [1609, 0]
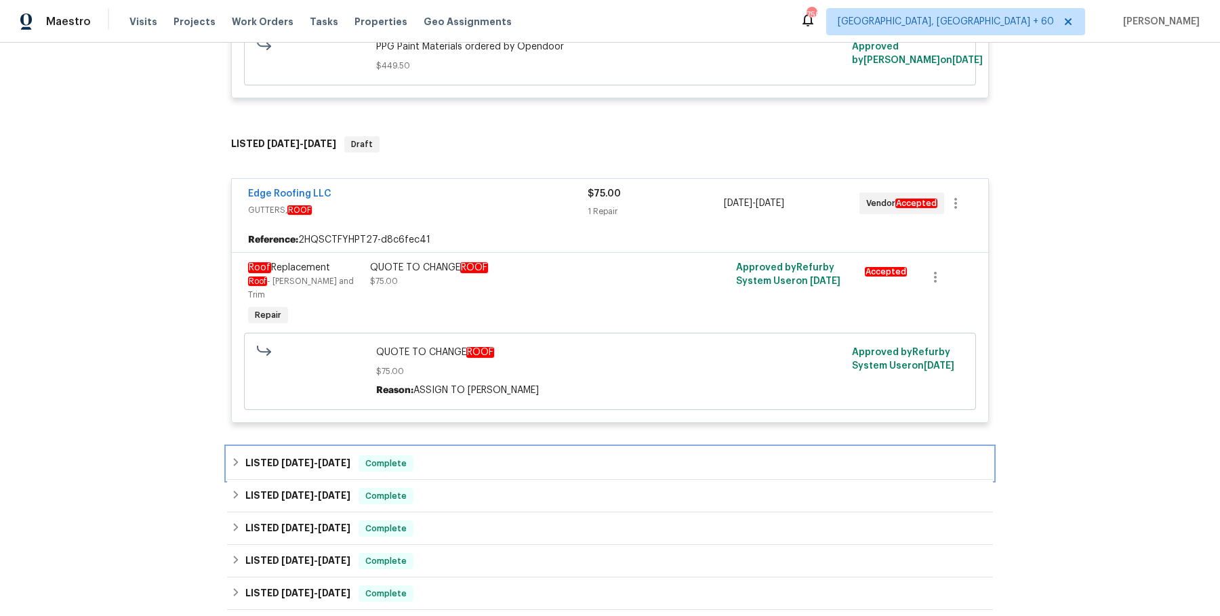
click at [482, 455] on div "LISTED 7/29/25 - 8/4/25 Complete" at bounding box center [610, 463] width 758 height 16
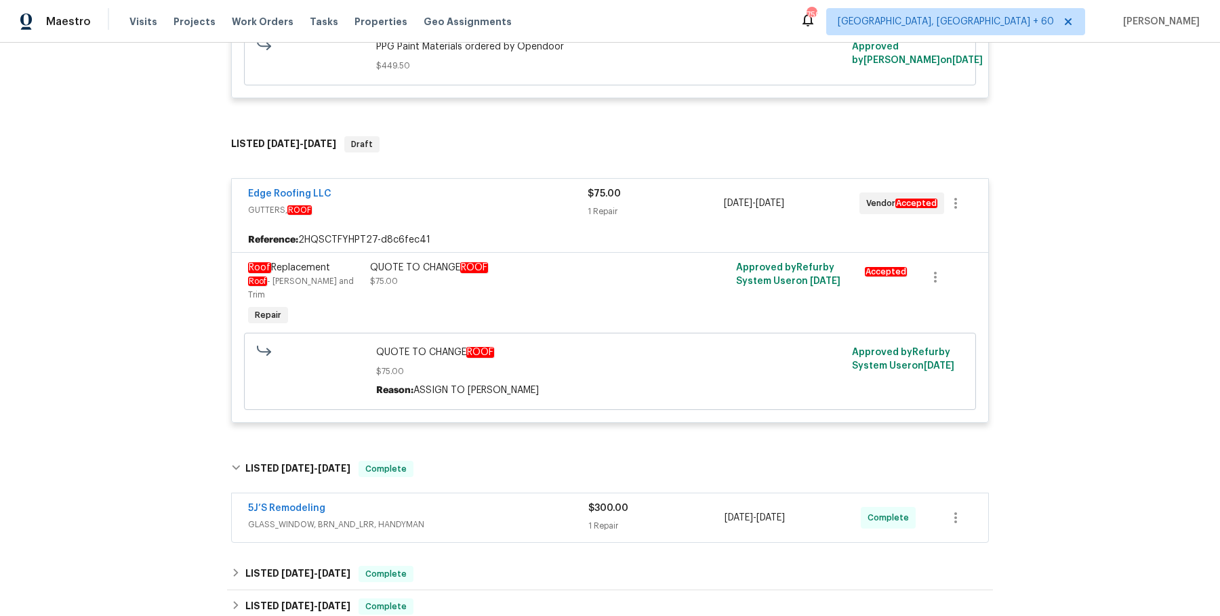
click at [463, 518] on span "GLASS_WINDOW, BRN_AND_LRR, HANDYMAN" at bounding box center [418, 525] width 340 height 14
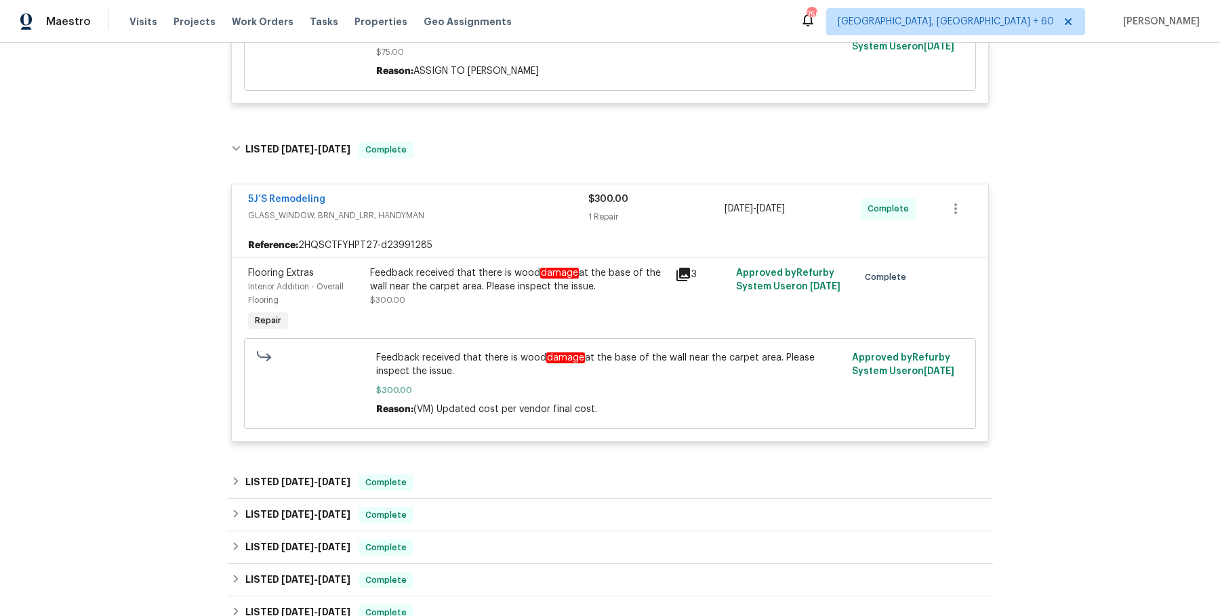
scroll to position [1941, 0]
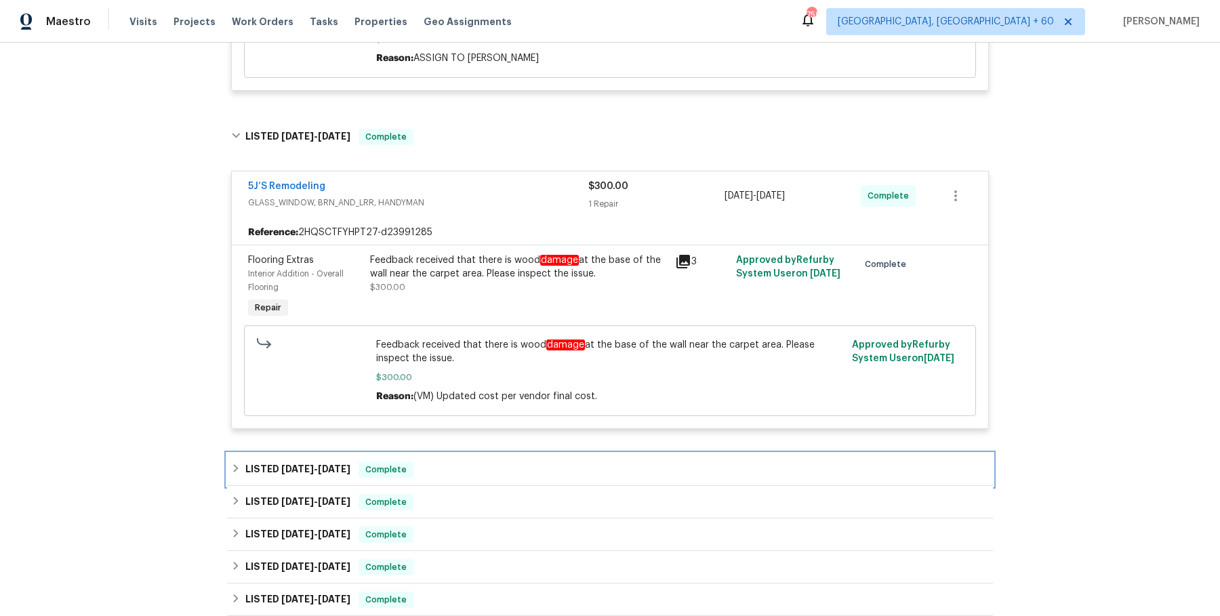
click at [462, 461] on div "LISTED 7/23/25 - 7/25/25 Complete" at bounding box center [610, 469] width 758 height 16
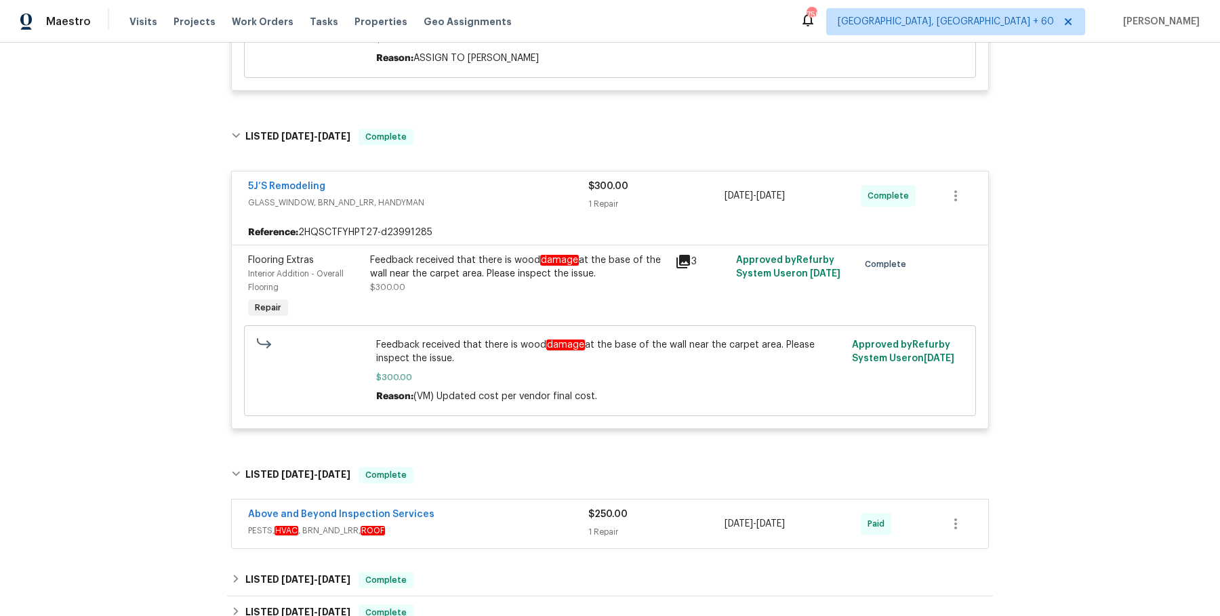
click at [453, 524] on span "PESTS, HVAC , BRN_AND_LRR, ROOF" at bounding box center [418, 531] width 340 height 14
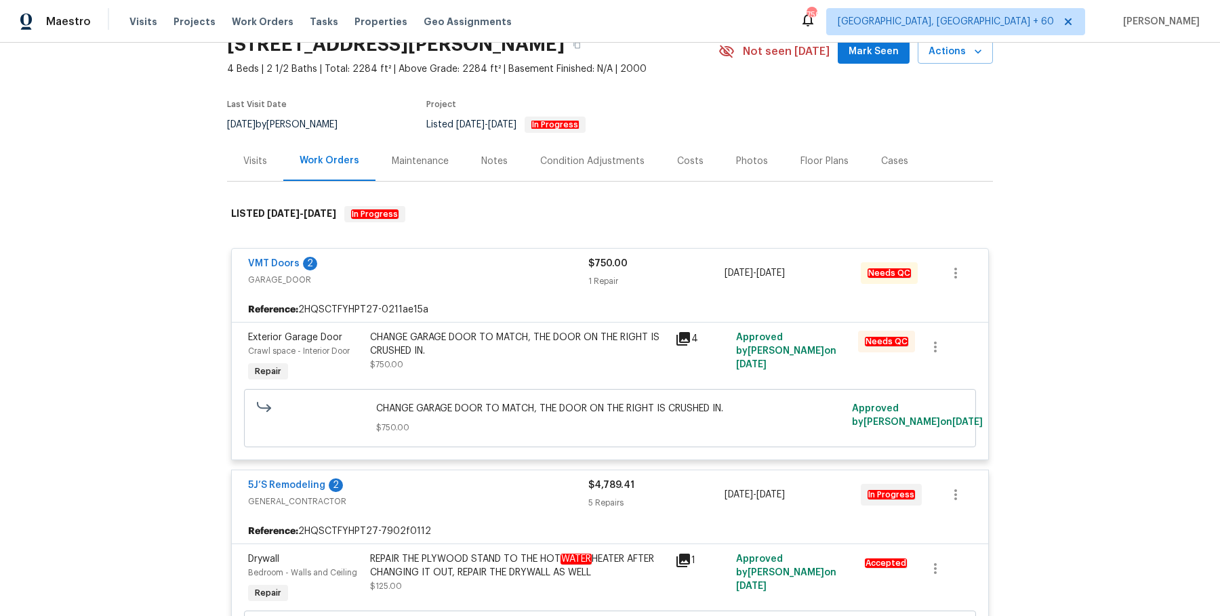
scroll to position [0, 0]
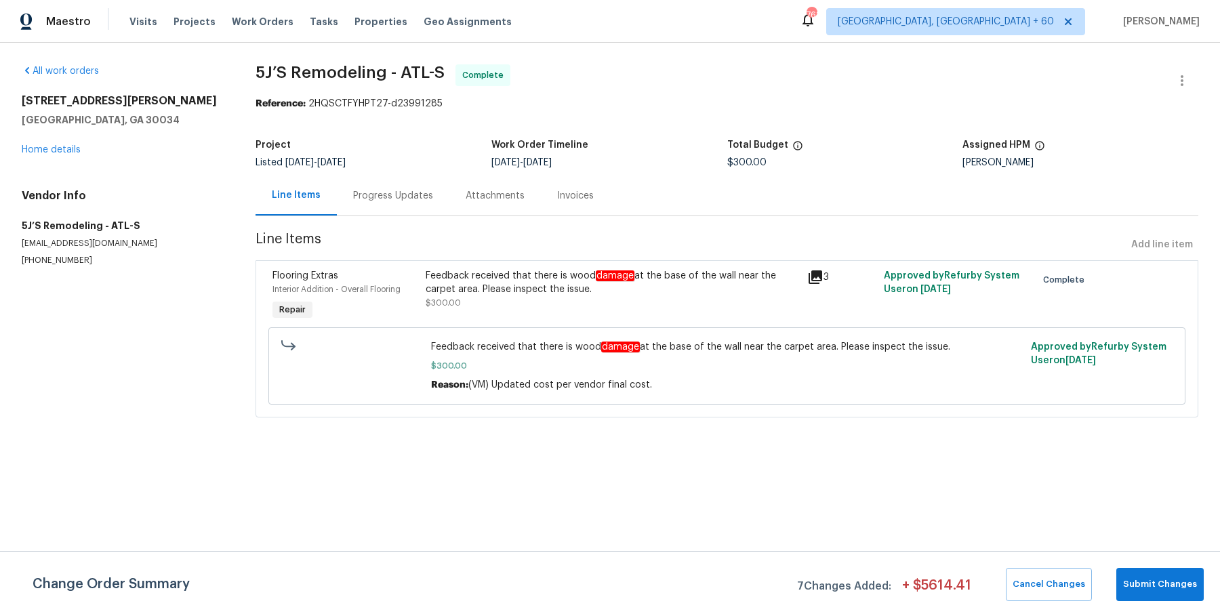
click at [375, 171] on div "Project Listed [DATE] - [DATE] Work Order Timeline [DATE] - [DATE] Total Budget…" at bounding box center [726, 153] width 943 height 43
click at [374, 202] on div "Progress Updates" at bounding box center [393, 196] width 80 height 14
